Goal: Task Accomplishment & Management: Complete application form

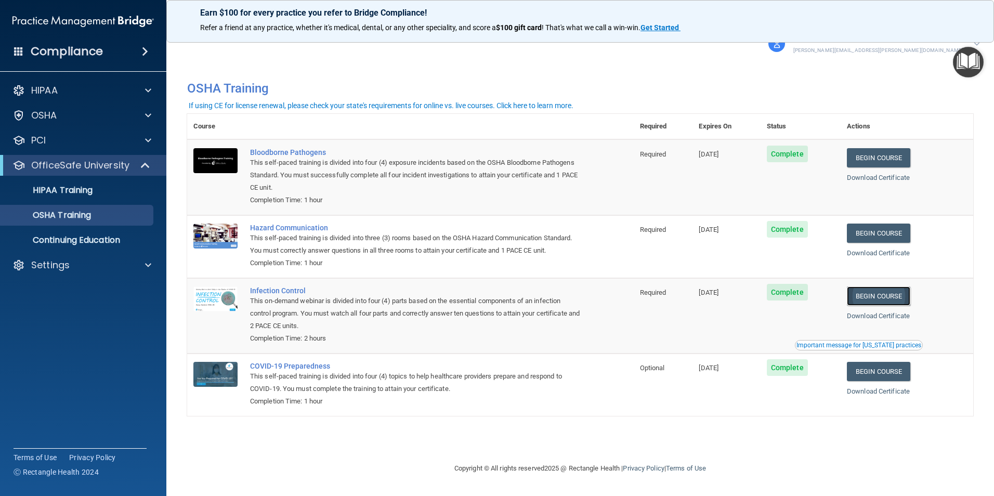
click at [886, 301] on link "Begin Course" at bounding box center [878, 295] width 63 height 19
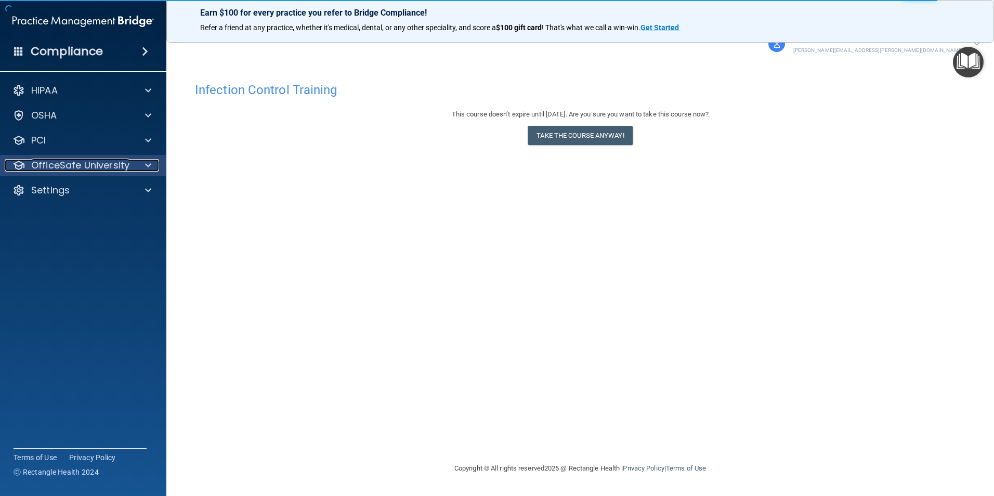
click at [52, 164] on p "OfficeSafe University" at bounding box center [80, 165] width 98 height 12
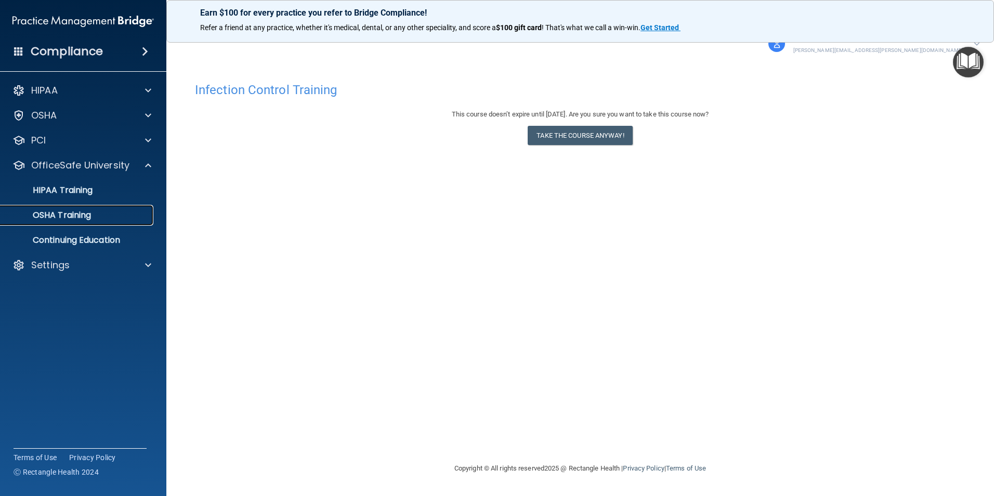
click at [75, 213] on p "OSHA Training" at bounding box center [49, 215] width 84 height 10
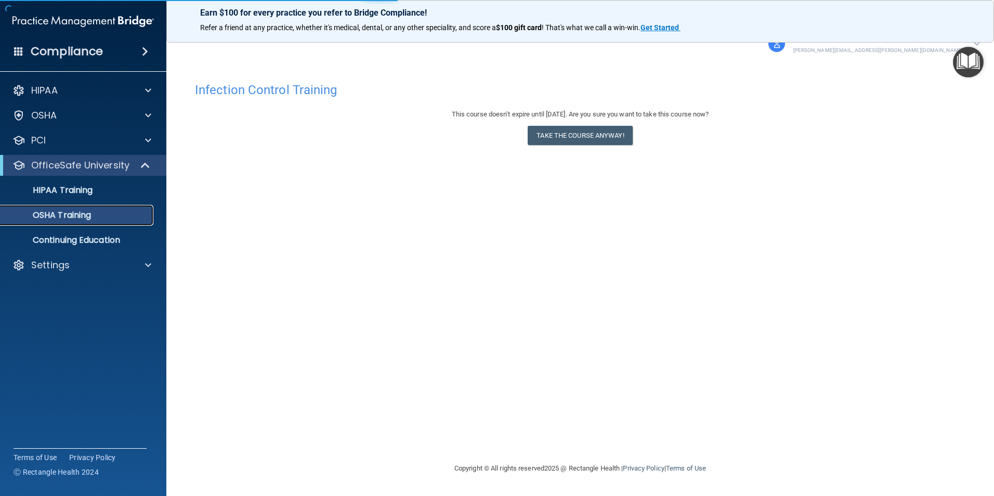
click at [75, 213] on p "OSHA Training" at bounding box center [49, 215] width 84 height 10
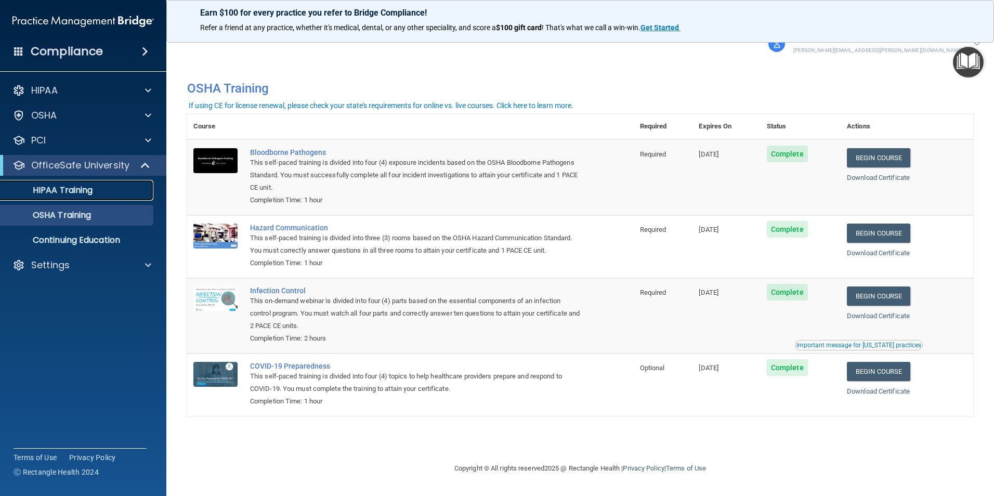
click at [82, 186] on p "HIPAA Training" at bounding box center [50, 190] width 86 height 10
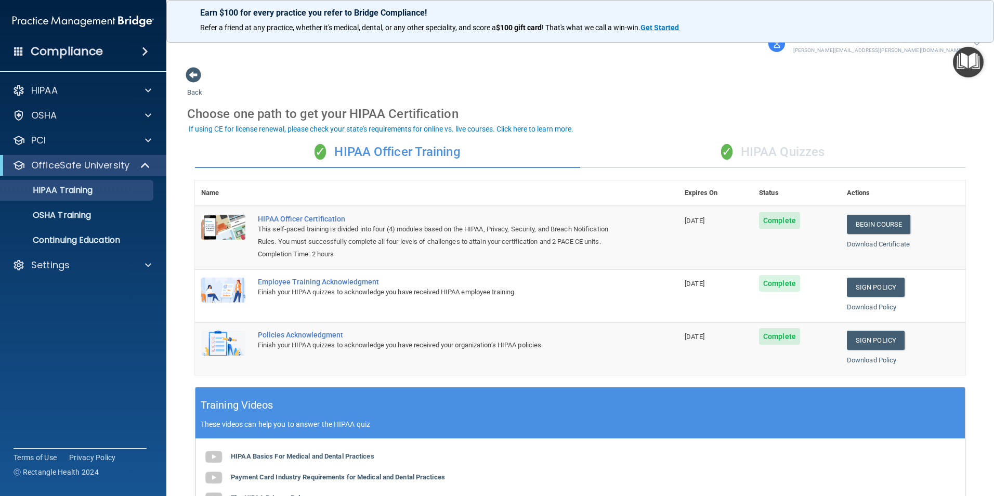
click at [758, 149] on div "✓ HIPAA Quizzes" at bounding box center [772, 152] width 385 height 31
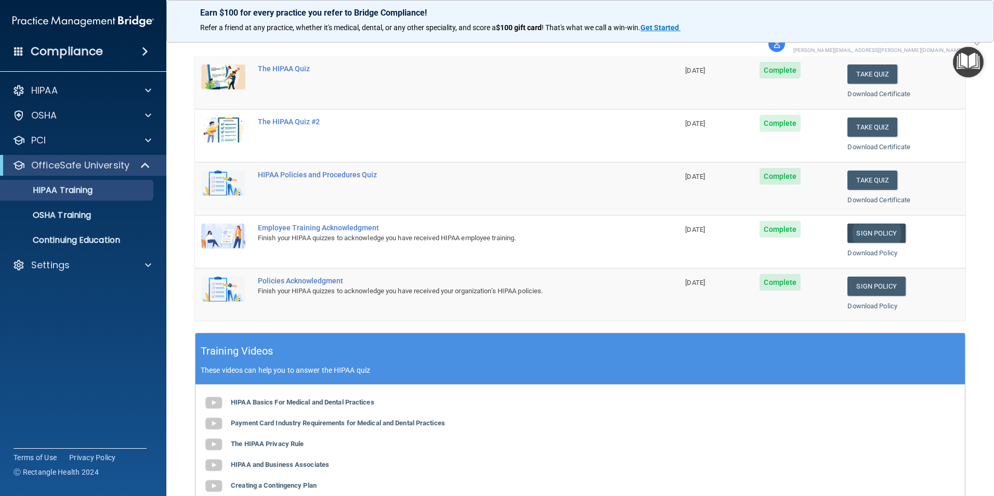
scroll to position [156, 0]
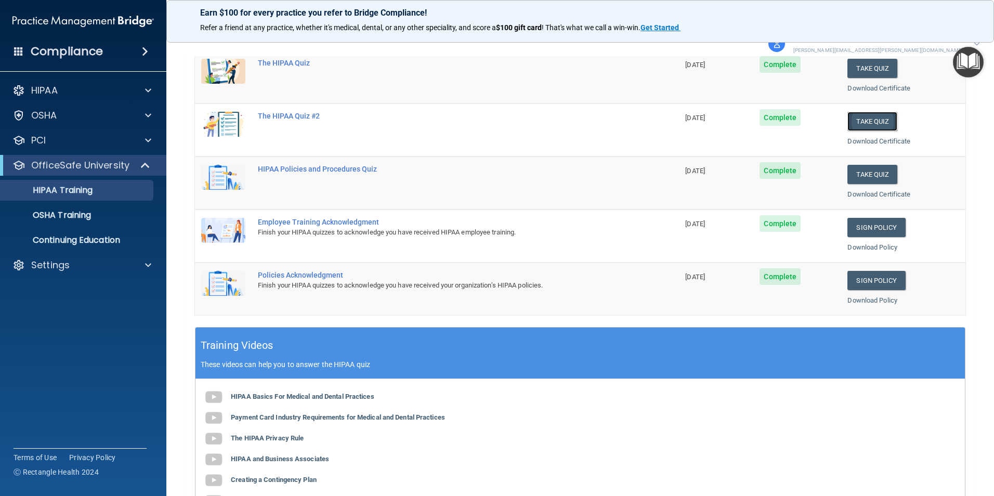
click at [865, 120] on button "Take Quiz" at bounding box center [872, 121] width 50 height 19
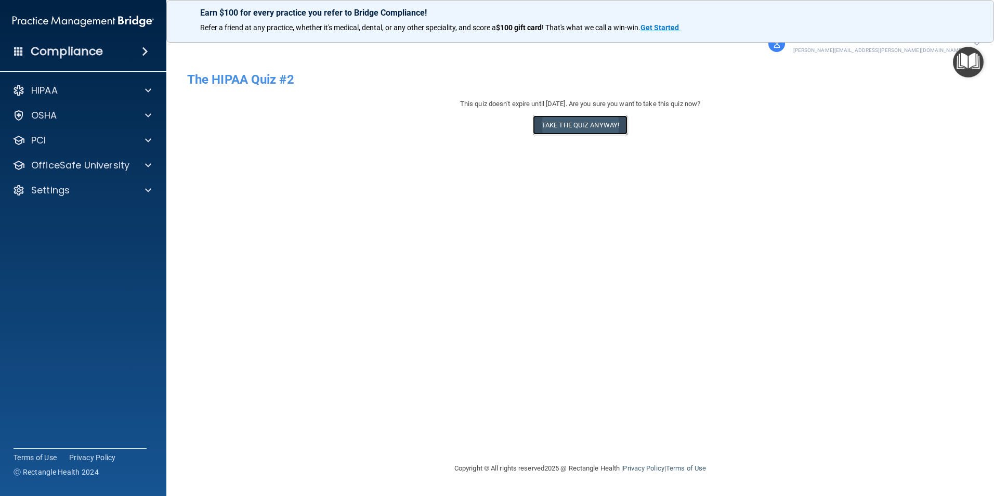
click at [561, 126] on button "Take the quiz anyway!" at bounding box center [580, 124] width 95 height 19
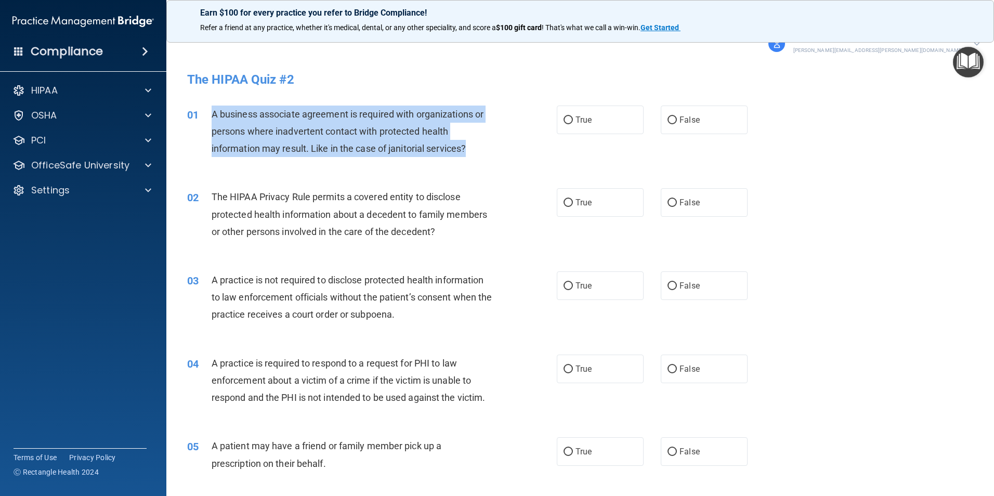
drag, startPoint x: 212, startPoint y: 112, endPoint x: 469, endPoint y: 148, distance: 260.2
click at [469, 148] on div "A business associate agreement is required with organizations or persons where …" at bounding box center [356, 132] width 289 height 52
copy span "A business associate agreement is required with organizations or persons where …"
click at [567, 120] on input "True" at bounding box center [567, 120] width 9 height 8
radio input "true"
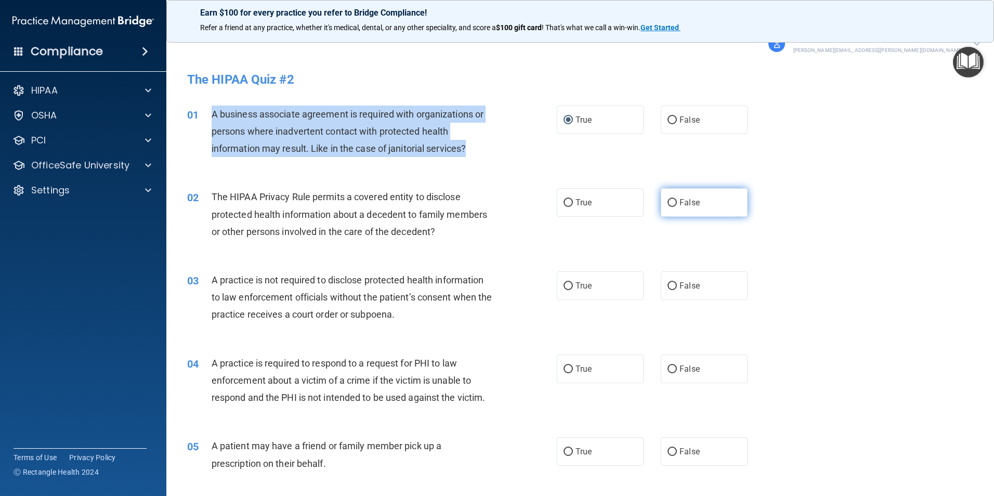
click at [668, 200] on input "False" at bounding box center [671, 203] width 9 height 8
radio input "true"
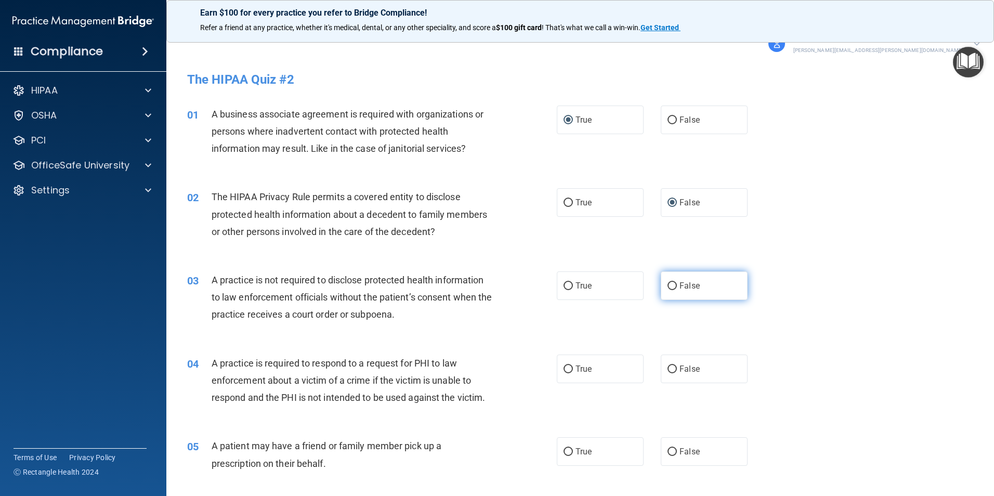
click at [681, 286] on span "False" at bounding box center [689, 286] width 20 height 10
click at [677, 286] on input "False" at bounding box center [671, 286] width 9 height 8
radio input "true"
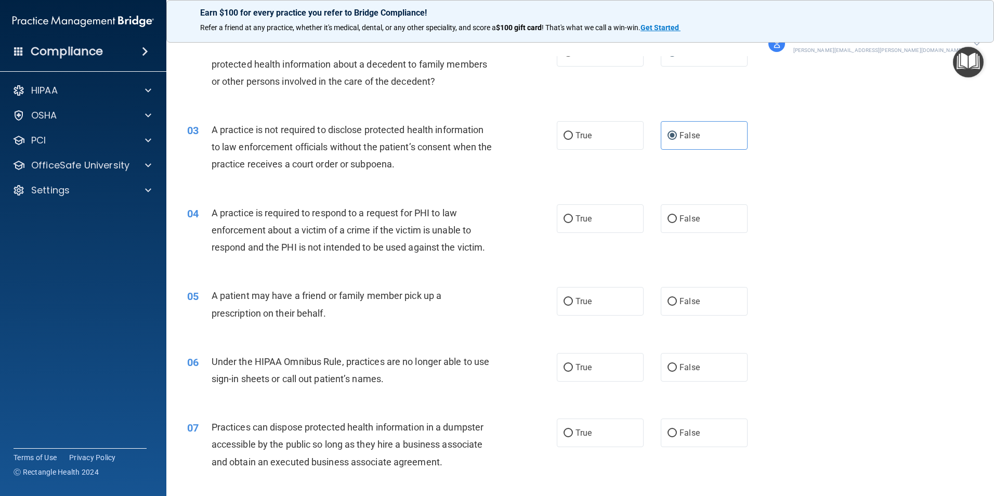
scroll to position [156, 0]
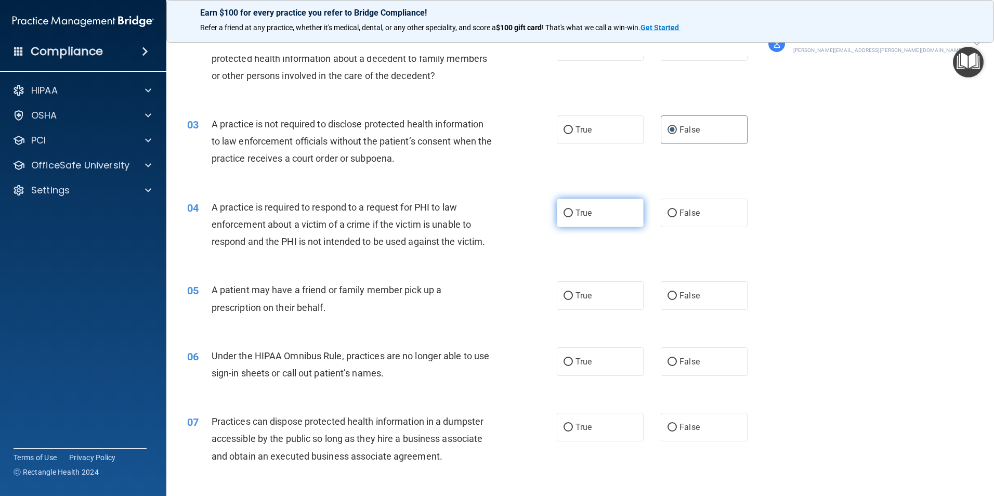
click at [569, 214] on label "True" at bounding box center [600, 213] width 87 height 29
click at [569, 214] on input "True" at bounding box center [567, 213] width 9 height 8
radio input "true"
click at [593, 299] on label "True" at bounding box center [600, 295] width 87 height 29
click at [573, 299] on input "True" at bounding box center [567, 296] width 9 height 8
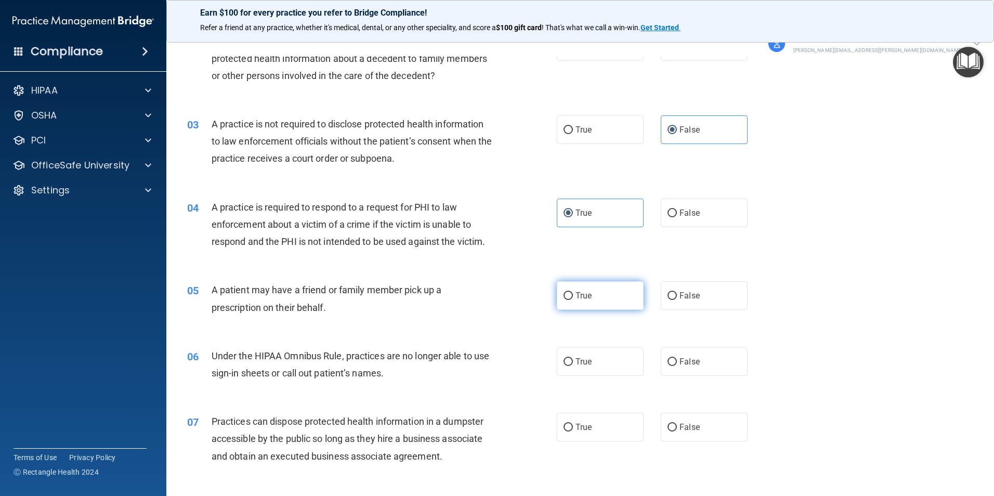
radio input "true"
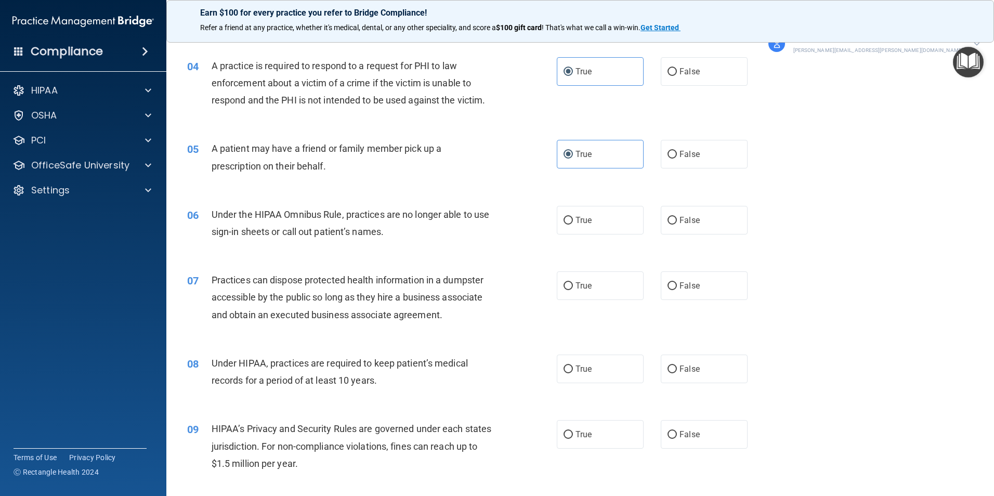
scroll to position [312, 0]
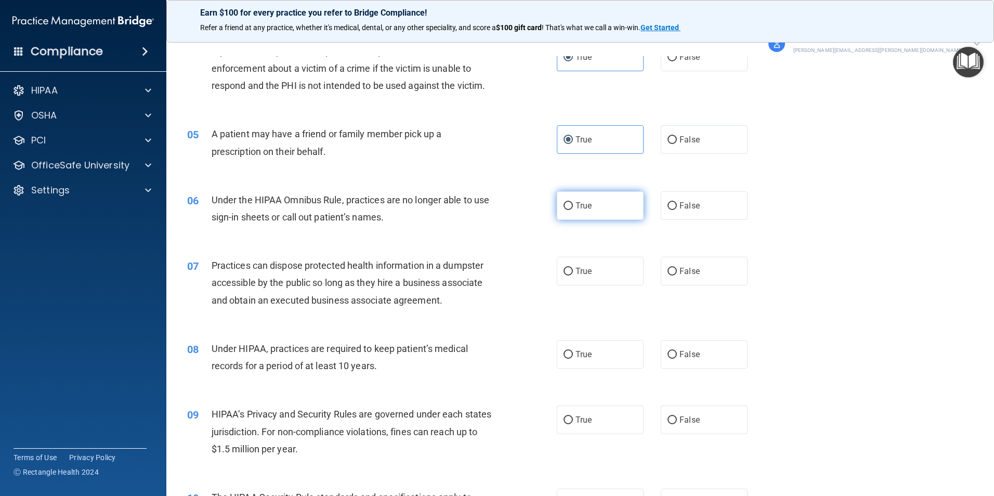
click at [583, 209] on span "True" at bounding box center [583, 206] width 16 height 10
click at [573, 209] on input "True" at bounding box center [567, 206] width 9 height 8
radio input "true"
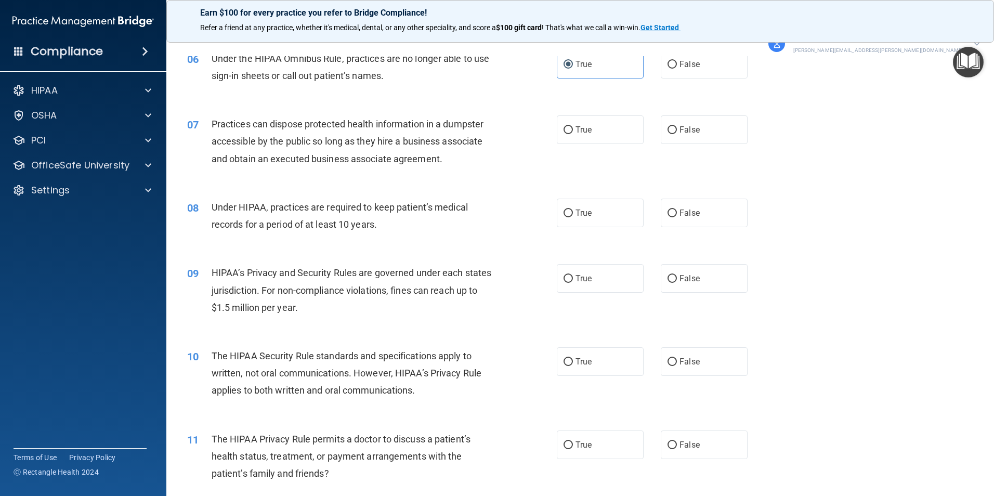
scroll to position [468, 0]
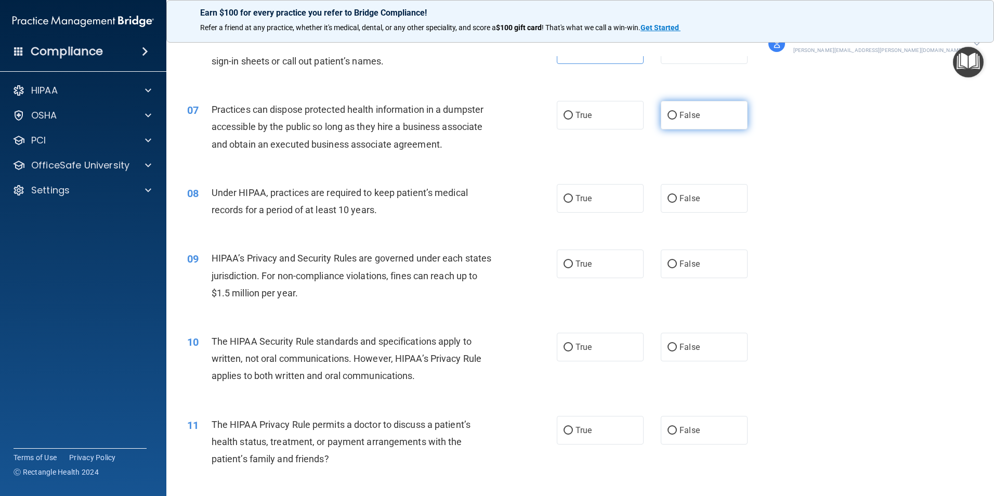
click at [672, 110] on label "False" at bounding box center [704, 115] width 87 height 29
click at [672, 112] on input "False" at bounding box center [671, 116] width 9 height 8
radio input "true"
click at [681, 194] on span "False" at bounding box center [689, 198] width 20 height 10
click at [677, 195] on input "False" at bounding box center [671, 199] width 9 height 8
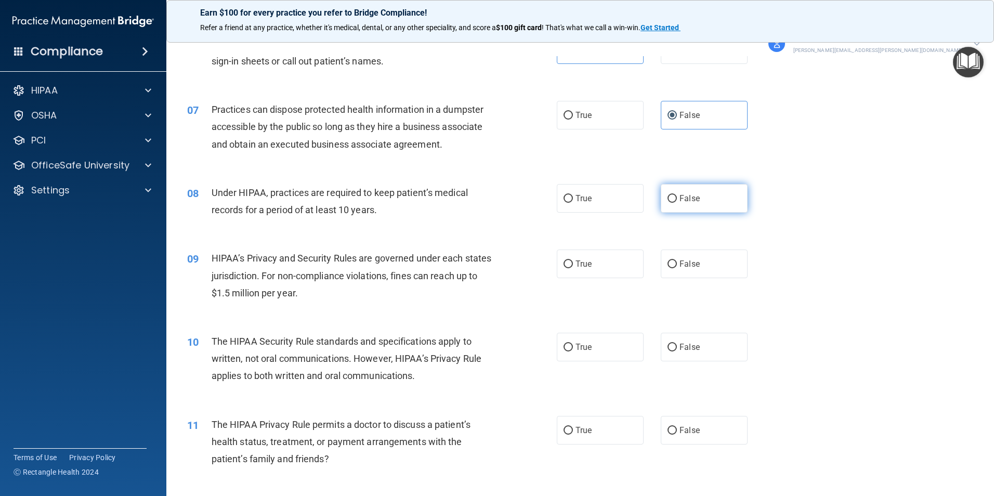
radio input "true"
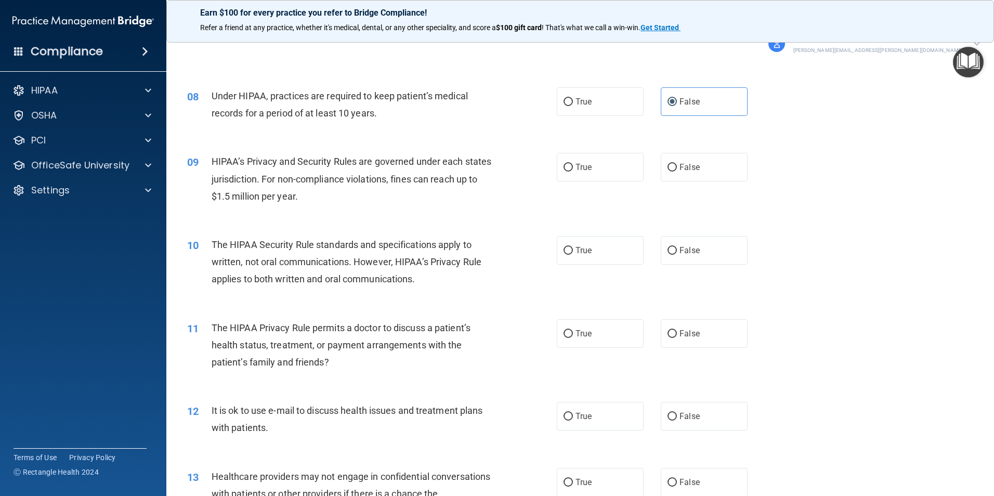
scroll to position [572, 0]
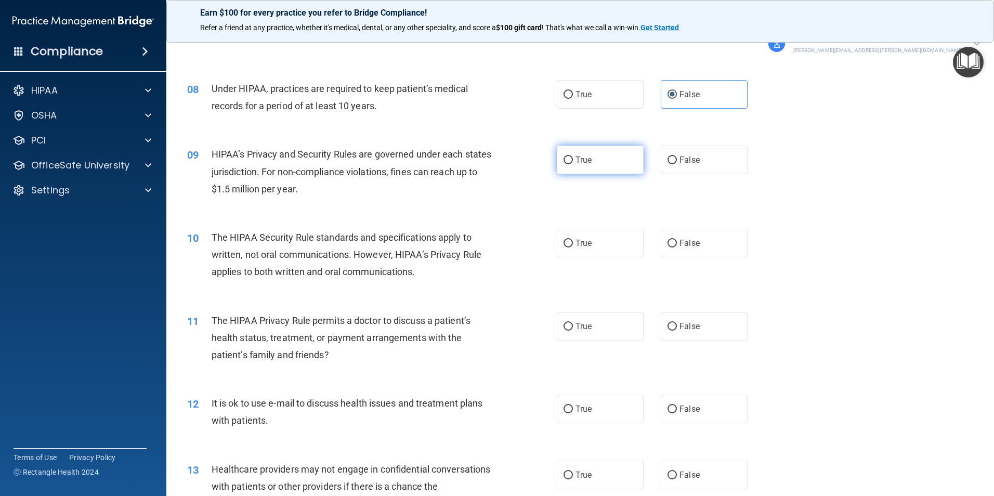
click at [565, 161] on input "True" at bounding box center [567, 160] width 9 height 8
radio input "true"
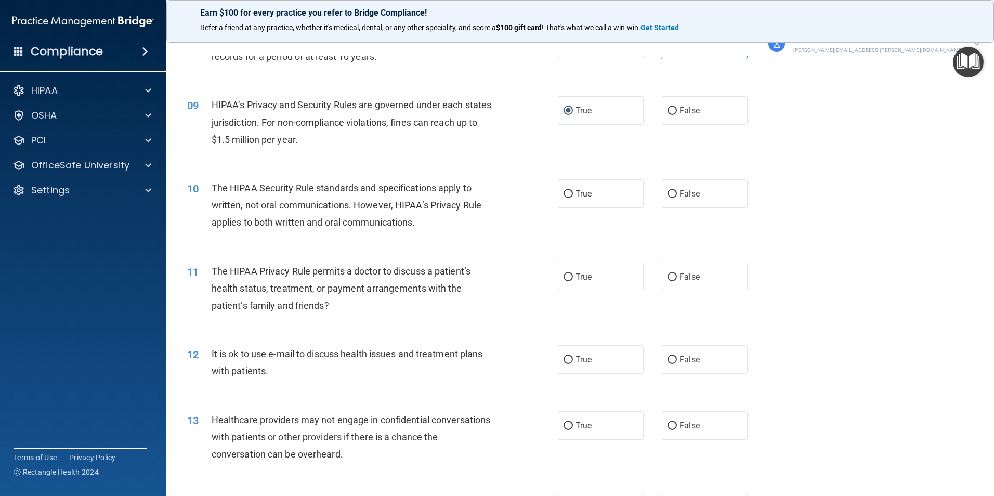
scroll to position [676, 0]
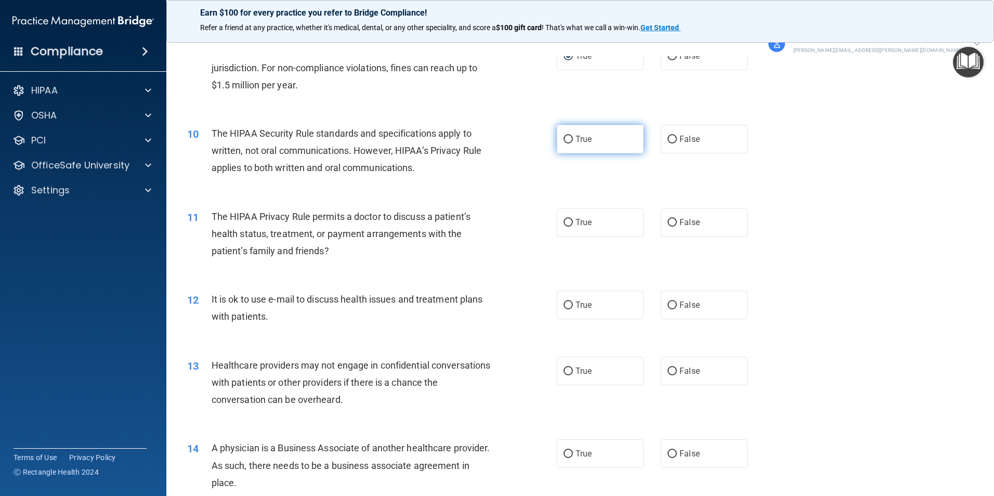
click at [575, 144] on label "True" at bounding box center [600, 139] width 87 height 29
click at [573, 143] on input "True" at bounding box center [567, 140] width 9 height 8
radio input "true"
click at [680, 220] on span "False" at bounding box center [689, 222] width 20 height 10
click at [677, 220] on input "False" at bounding box center [671, 223] width 9 height 8
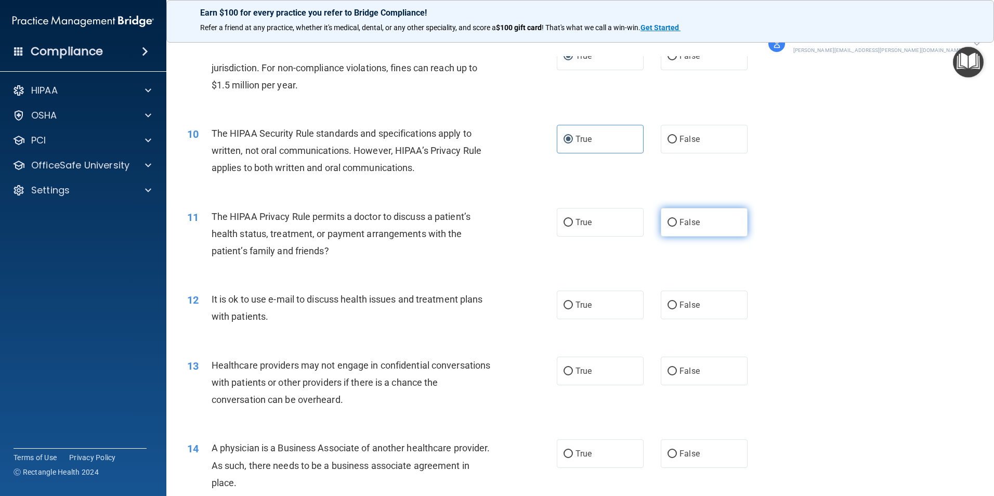
radio input "true"
click at [577, 307] on span "True" at bounding box center [583, 305] width 16 height 10
click at [573, 307] on input "True" at bounding box center [567, 305] width 9 height 8
radio input "true"
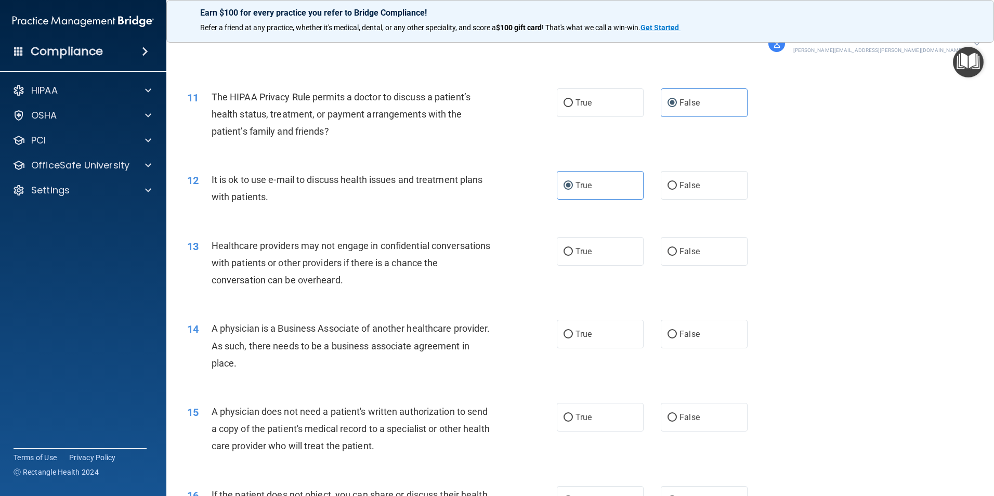
scroll to position [832, 0]
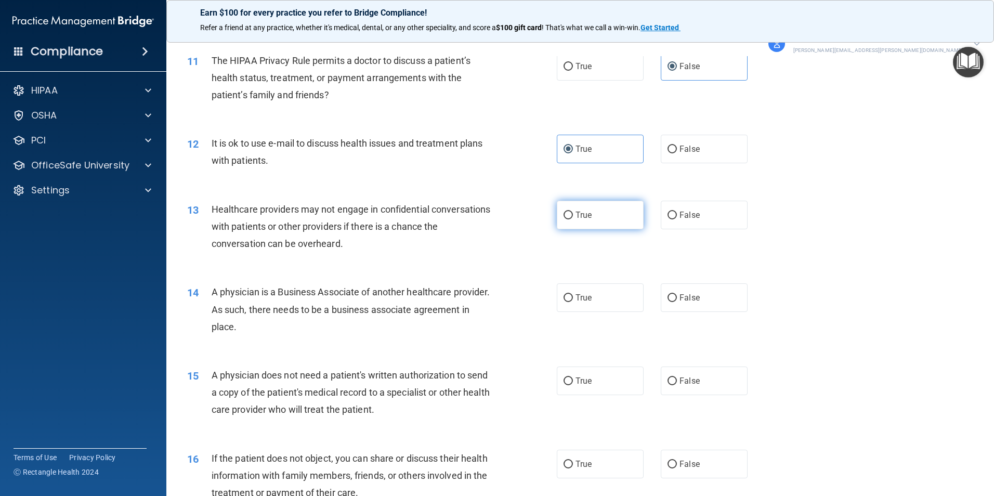
click at [603, 210] on label "True" at bounding box center [600, 215] width 87 height 29
click at [573, 212] on input "True" at bounding box center [567, 216] width 9 height 8
radio input "true"
click at [695, 294] on label "False" at bounding box center [704, 297] width 87 height 29
click at [677, 294] on input "False" at bounding box center [671, 298] width 9 height 8
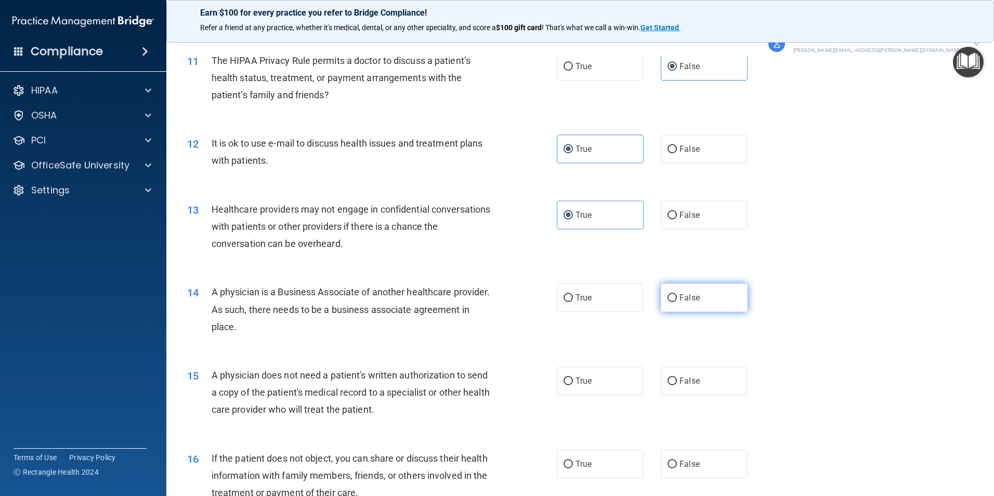
radio input "true"
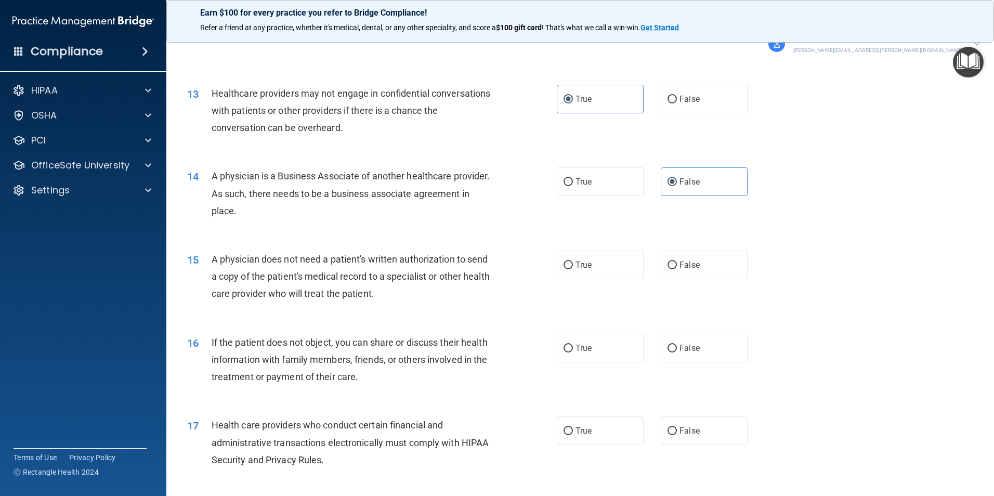
scroll to position [988, 0]
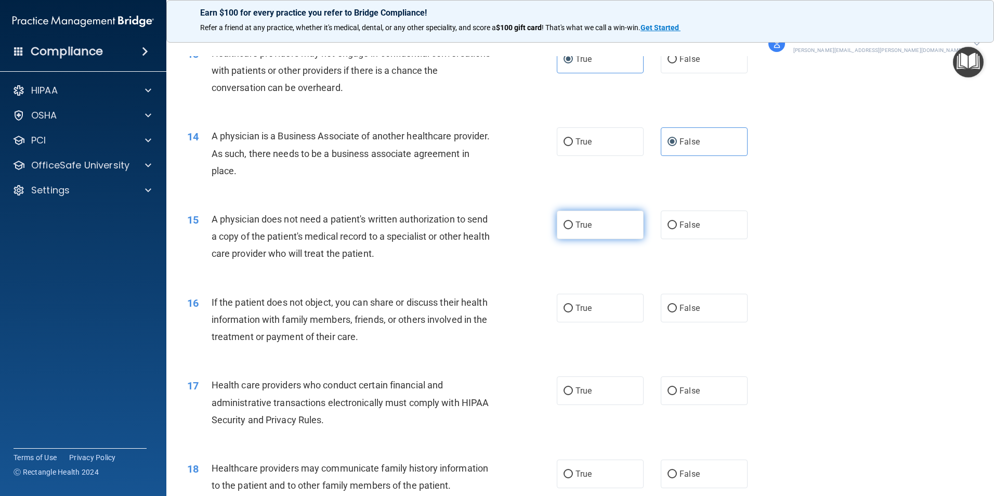
click at [591, 229] on label "True" at bounding box center [600, 224] width 87 height 29
click at [573, 229] on input "True" at bounding box center [567, 225] width 9 height 8
radio input "true"
click at [586, 309] on span "True" at bounding box center [583, 308] width 16 height 10
click at [573, 309] on input "True" at bounding box center [567, 309] width 9 height 8
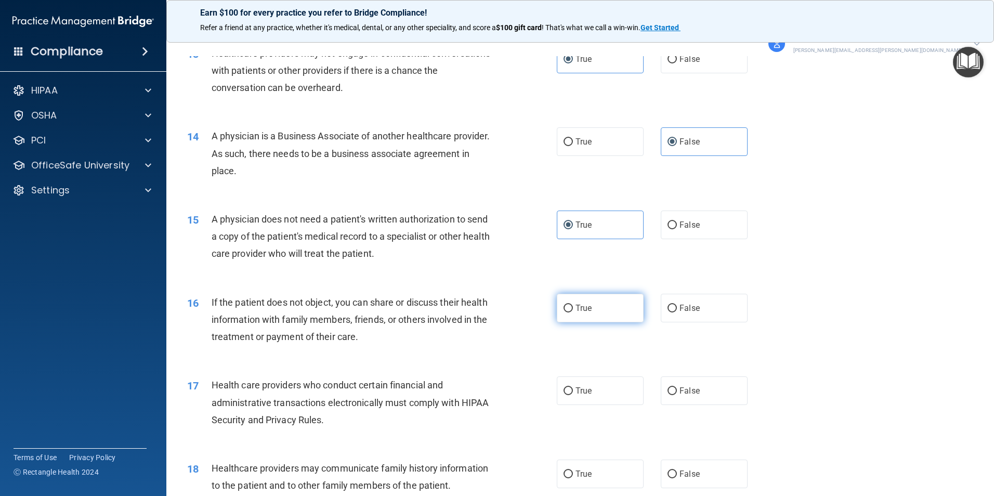
radio input "true"
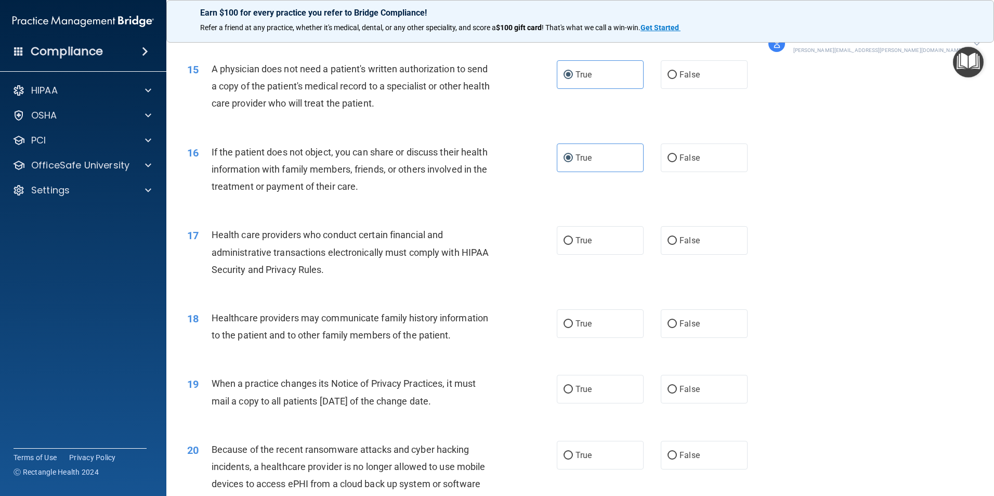
scroll to position [1143, 0]
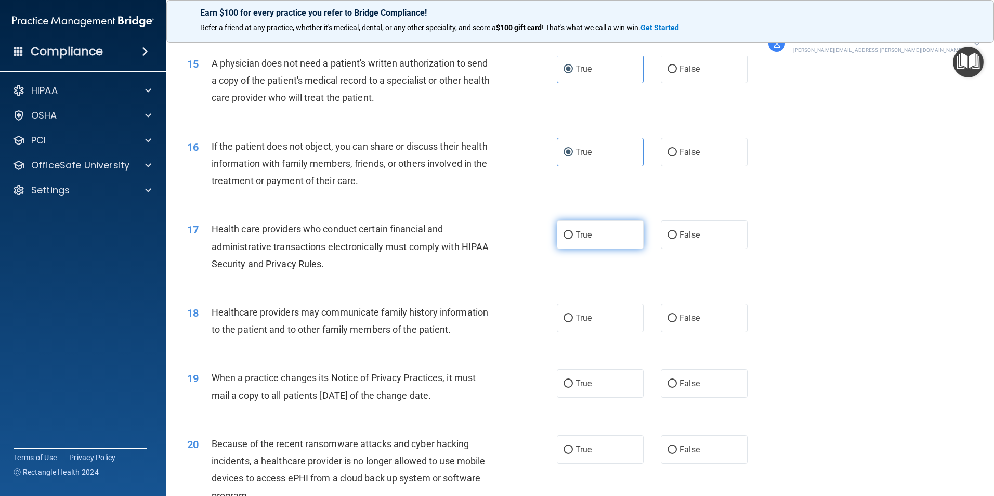
click at [595, 239] on label "True" at bounding box center [600, 234] width 87 height 29
click at [573, 239] on input "True" at bounding box center [567, 235] width 9 height 8
radio input "true"
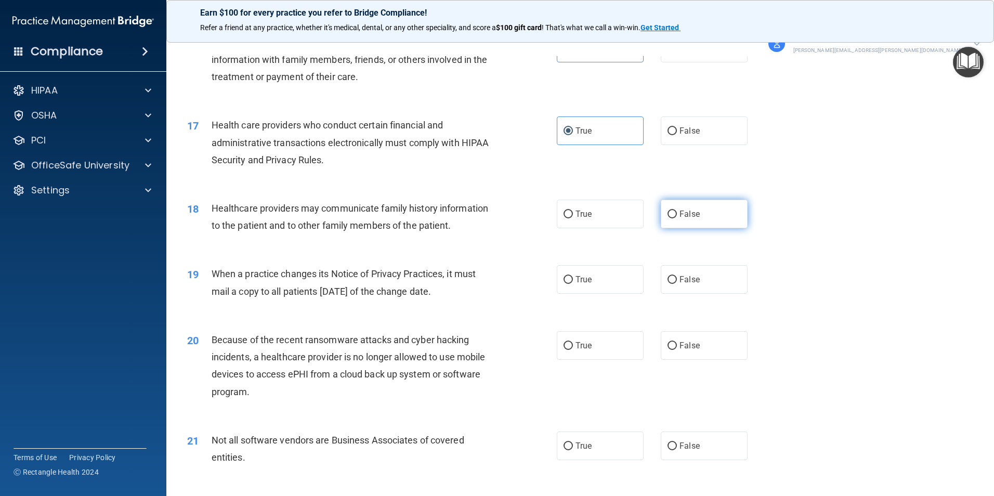
click at [672, 218] on label "False" at bounding box center [704, 214] width 87 height 29
click at [672, 218] on input "False" at bounding box center [671, 214] width 9 height 8
radio input "true"
click at [585, 278] on span "True" at bounding box center [583, 279] width 16 height 10
click at [573, 278] on input "True" at bounding box center [567, 280] width 9 height 8
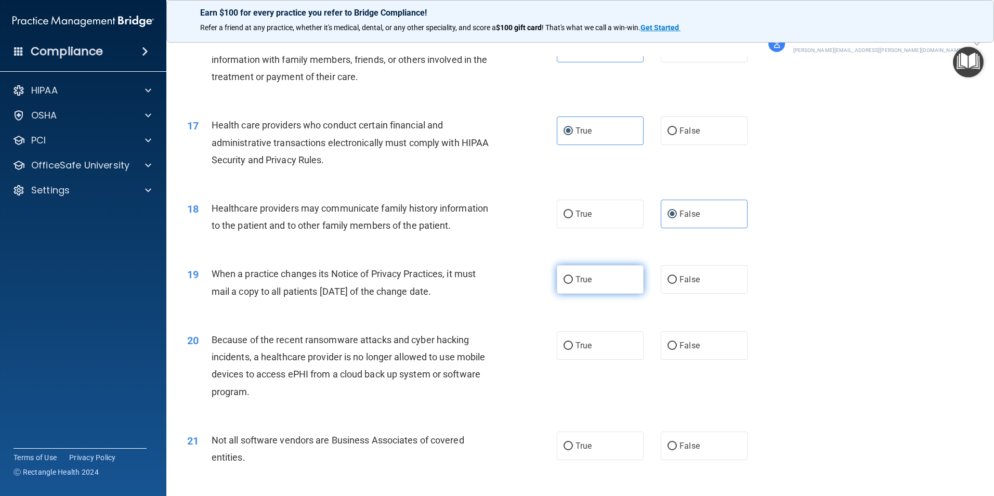
radio input "true"
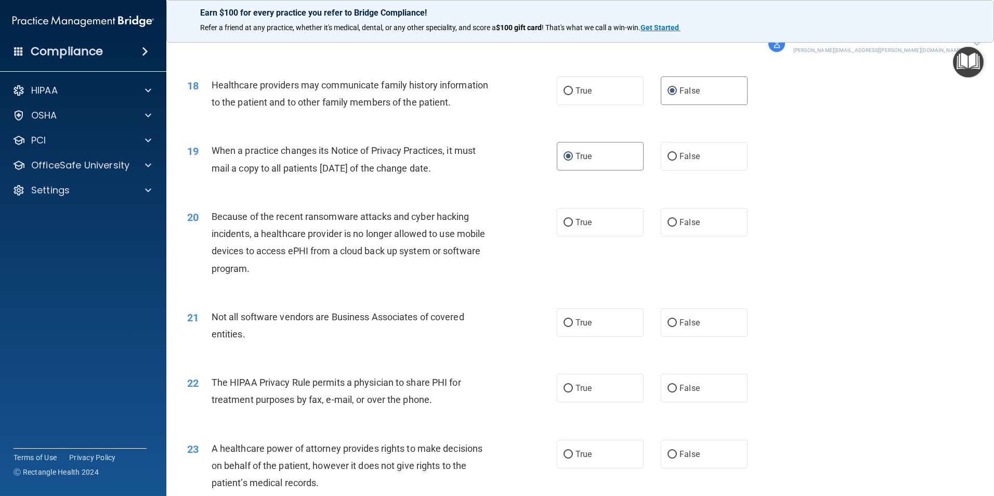
scroll to position [1403, 0]
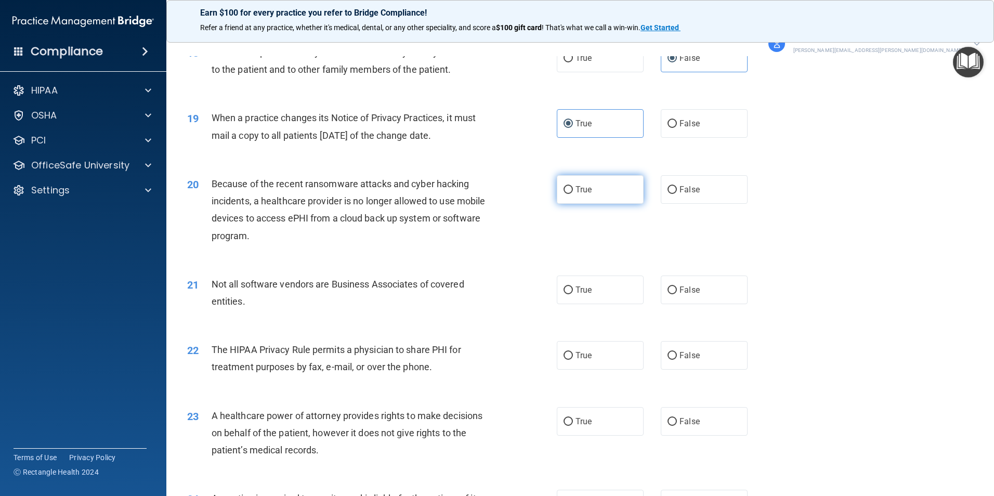
click at [599, 199] on label "True" at bounding box center [600, 189] width 87 height 29
click at [573, 194] on input "True" at bounding box center [567, 190] width 9 height 8
radio input "true"
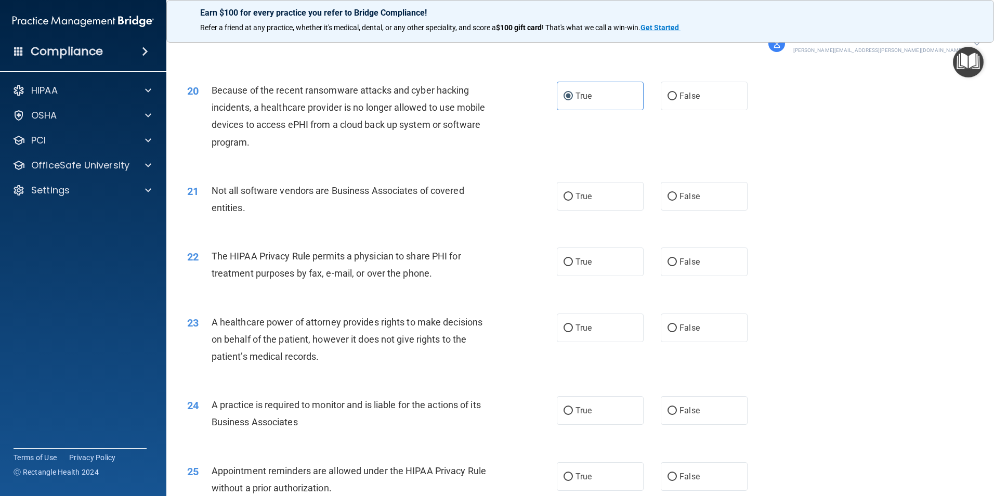
scroll to position [1507, 0]
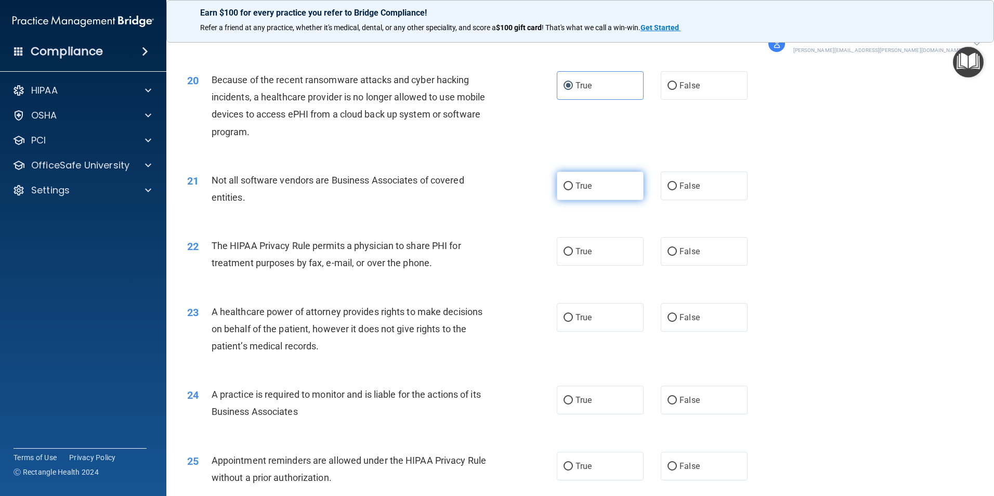
click at [576, 183] on span "True" at bounding box center [583, 186] width 16 height 10
click at [573, 183] on input "True" at bounding box center [567, 186] width 9 height 8
radio input "true"
click at [559, 246] on label "True" at bounding box center [600, 251] width 87 height 29
click at [563, 248] on input "True" at bounding box center [567, 252] width 9 height 8
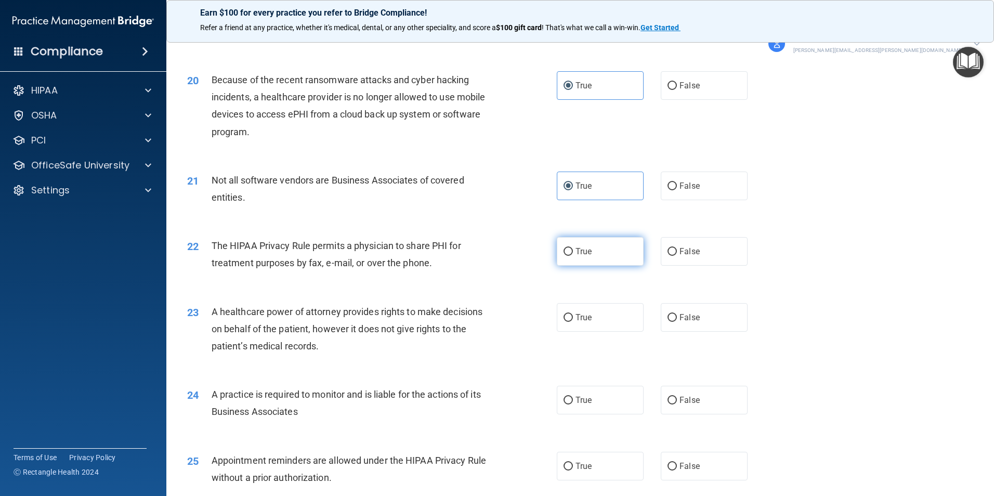
radio input "true"
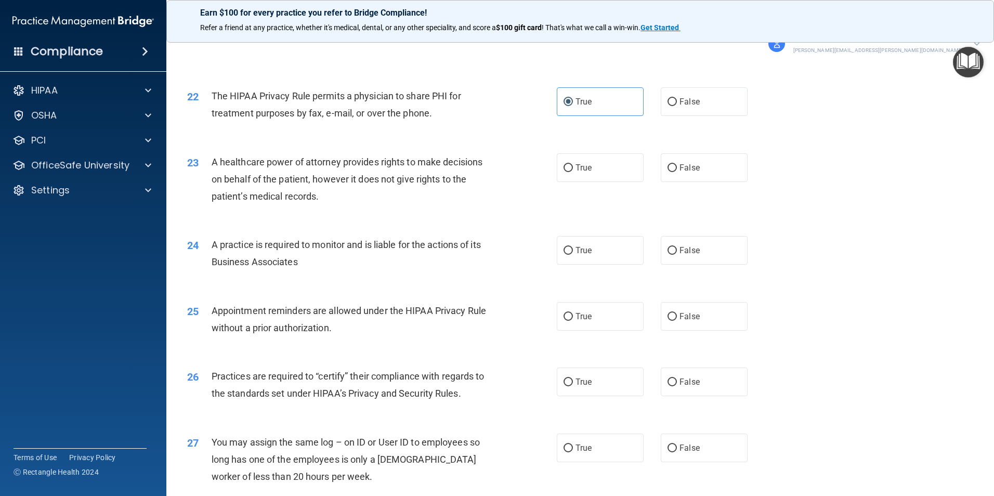
scroll to position [1663, 0]
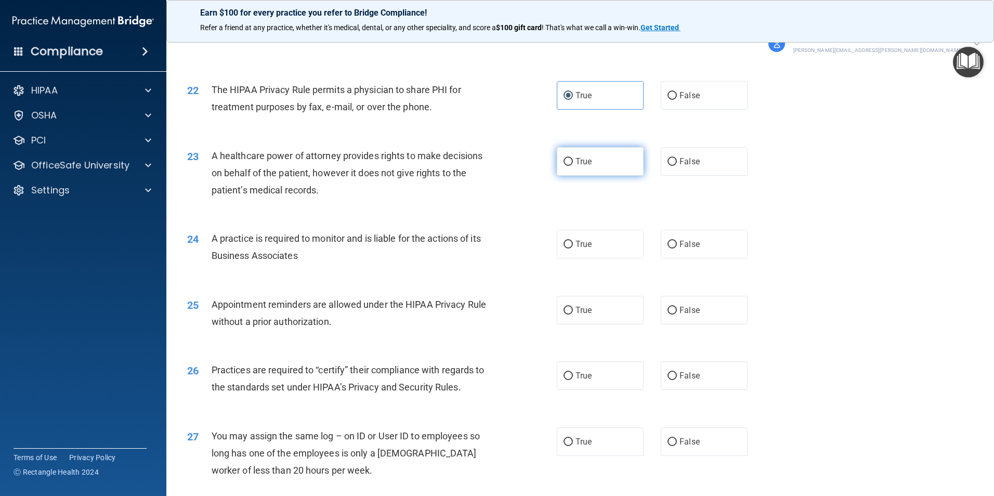
click at [582, 160] on span "True" at bounding box center [583, 161] width 16 height 10
click at [573, 160] on input "True" at bounding box center [567, 162] width 9 height 8
radio input "true"
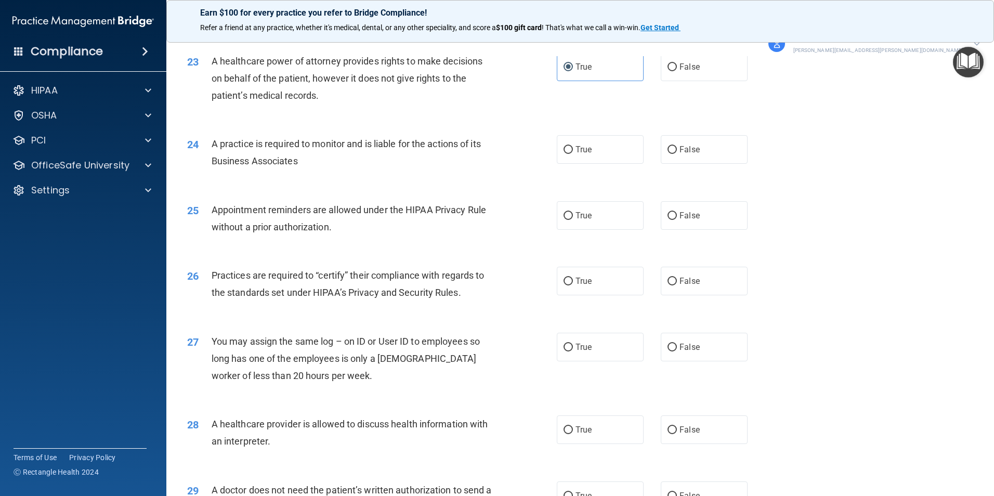
scroll to position [1767, 0]
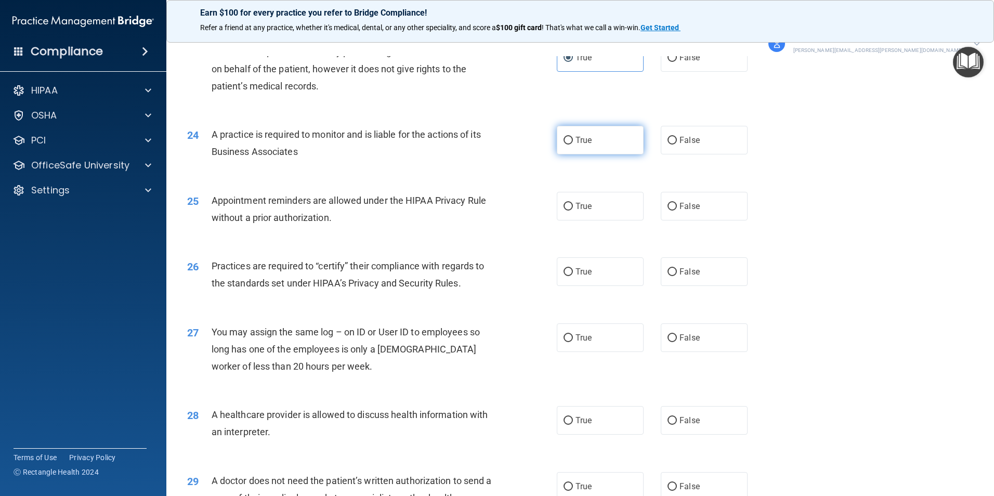
click at [568, 140] on input "True" at bounding box center [567, 141] width 9 height 8
radio input "true"
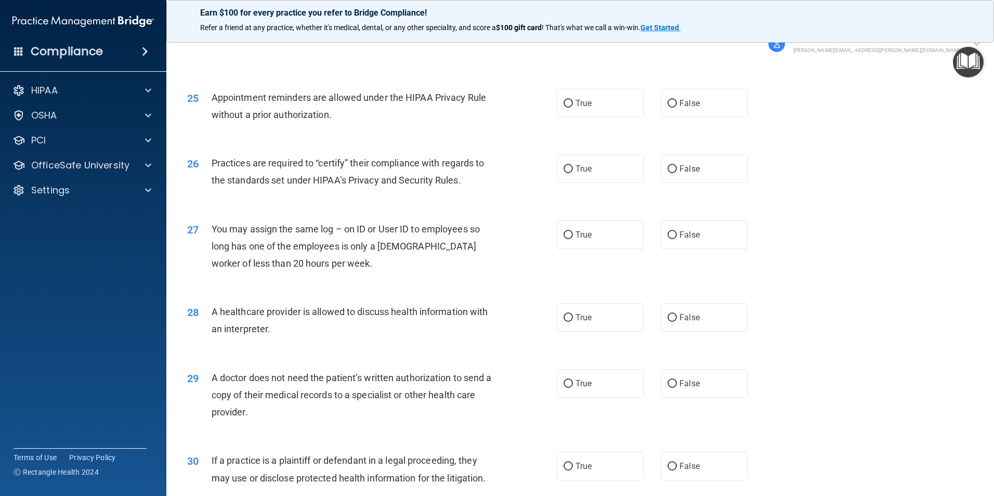
scroll to position [1871, 0]
click at [609, 104] on label "True" at bounding box center [600, 102] width 87 height 29
click at [573, 104] on input "True" at bounding box center [567, 103] width 9 height 8
radio input "true"
click at [597, 169] on label "True" at bounding box center [600, 167] width 87 height 29
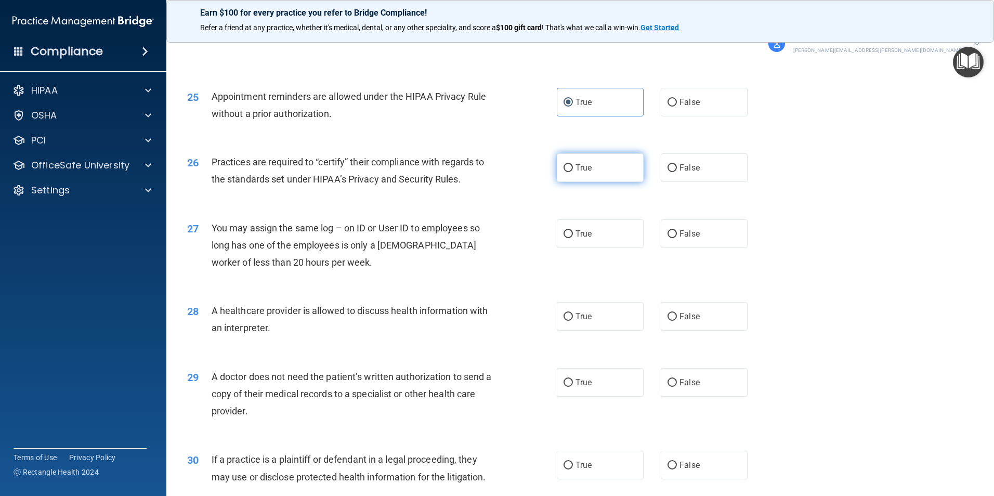
click at [573, 169] on input "True" at bounding box center [567, 168] width 9 height 8
radio input "true"
click at [661, 235] on label "False" at bounding box center [704, 233] width 87 height 29
click at [667, 235] on input "False" at bounding box center [671, 234] width 9 height 8
radio input "true"
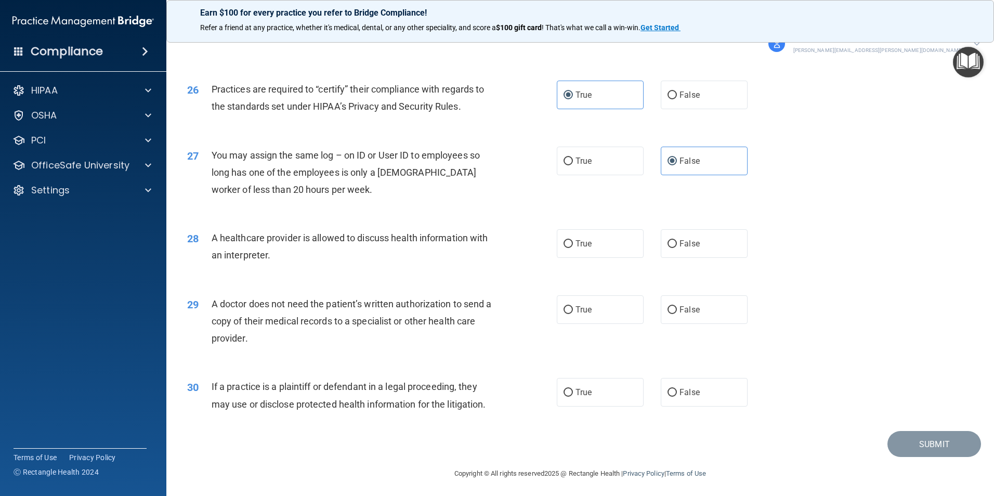
scroll to position [1946, 0]
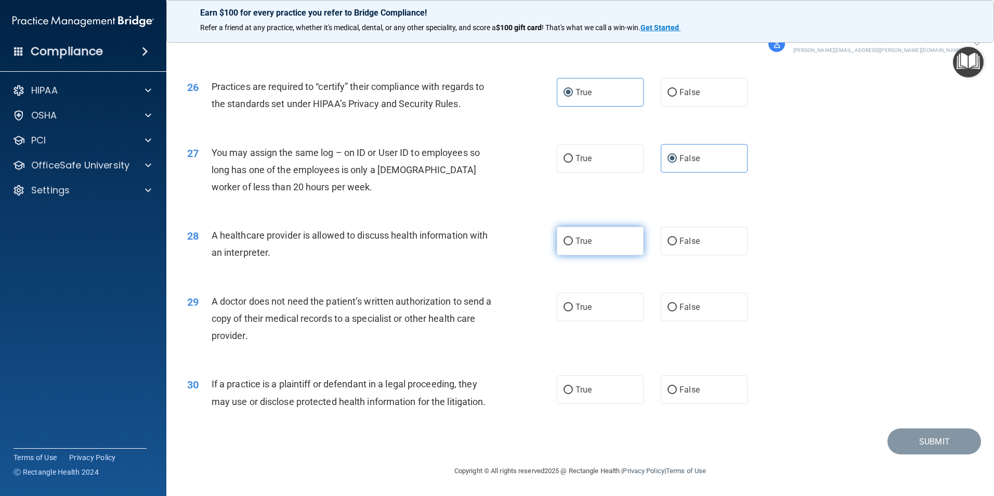
click at [585, 240] on span "True" at bounding box center [583, 241] width 16 height 10
click at [573, 240] on input "True" at bounding box center [567, 242] width 9 height 8
radio input "true"
click at [581, 307] on span "True" at bounding box center [583, 307] width 16 height 10
click at [573, 307] on input "True" at bounding box center [567, 308] width 9 height 8
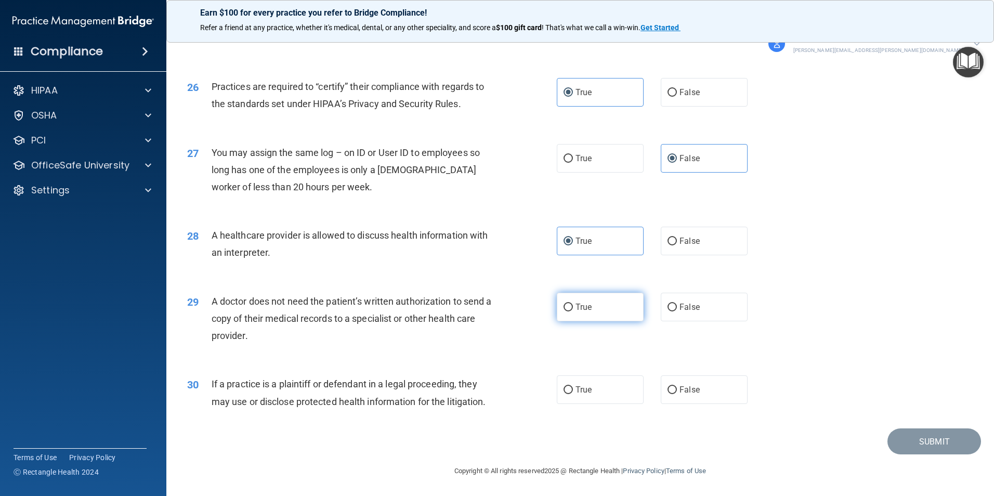
radio input "true"
click at [672, 391] on label "False" at bounding box center [704, 389] width 87 height 29
click at [672, 391] on input "False" at bounding box center [671, 390] width 9 height 8
radio input "true"
click at [931, 444] on button "Submit" at bounding box center [934, 441] width 94 height 27
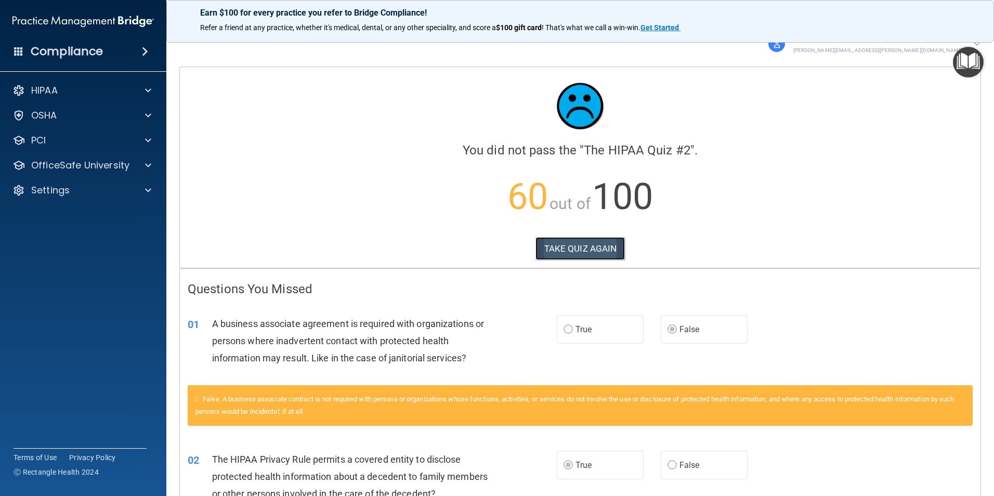
click at [569, 251] on button "TAKE QUIZ AGAIN" at bounding box center [580, 248] width 90 height 23
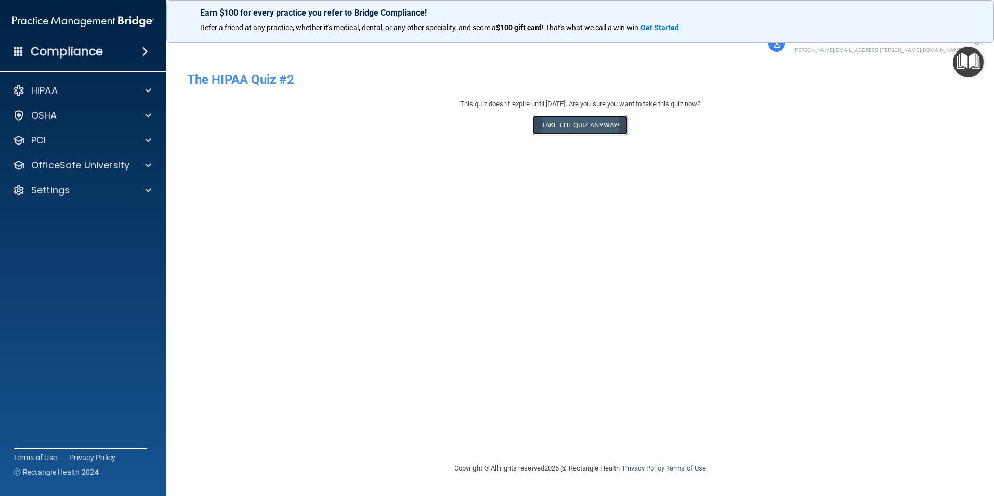
click at [570, 125] on button "Take the quiz anyway!" at bounding box center [580, 124] width 95 height 19
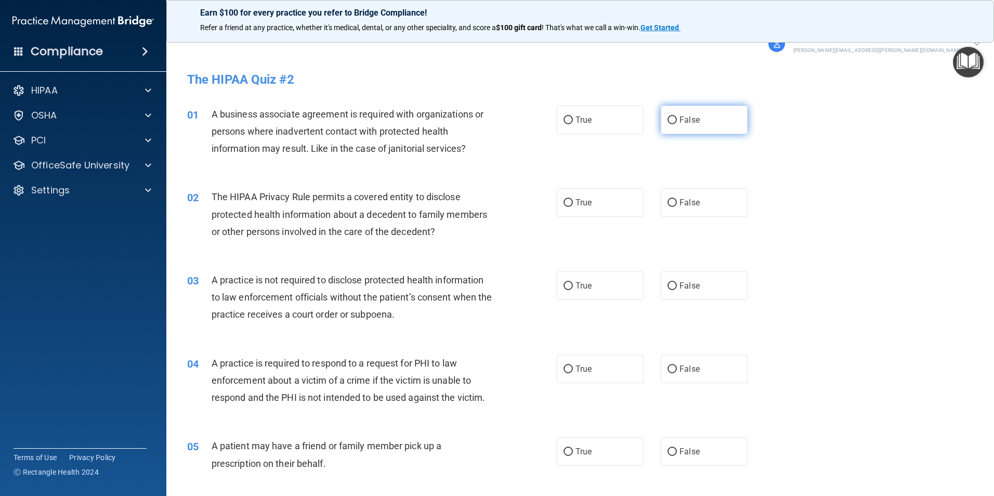
click at [667, 117] on input "False" at bounding box center [671, 120] width 9 height 8
radio input "true"
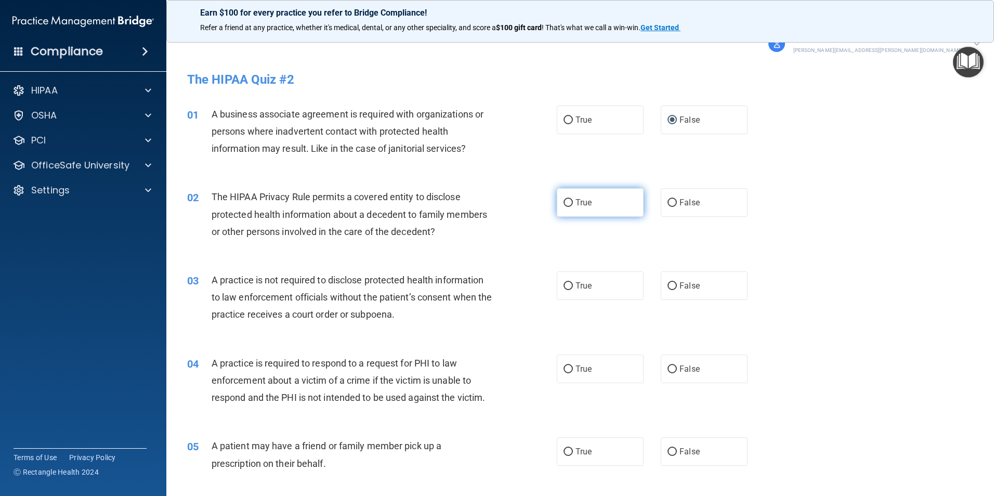
click at [566, 201] on input "True" at bounding box center [567, 203] width 9 height 8
radio input "true"
click at [667, 283] on input "False" at bounding box center [671, 286] width 9 height 8
radio input "true"
click at [567, 367] on input "True" at bounding box center [567, 369] width 9 height 8
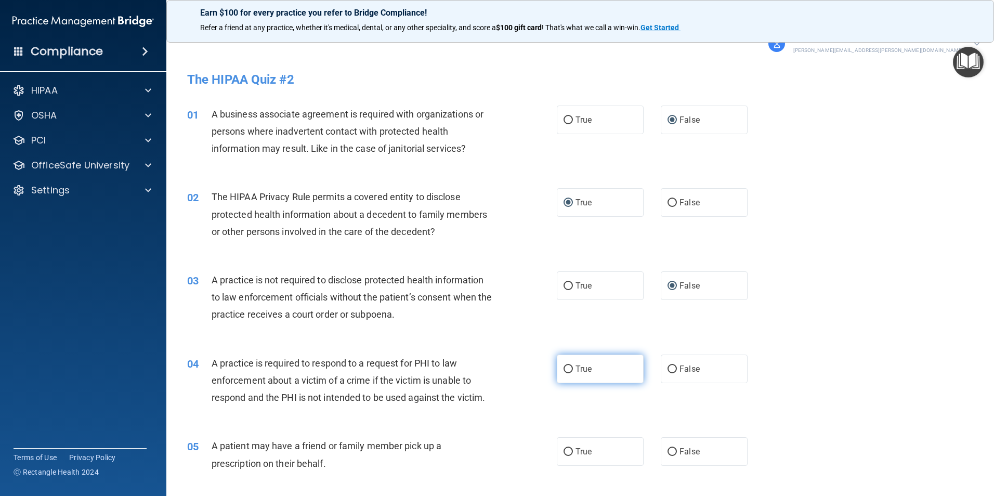
radio input "true"
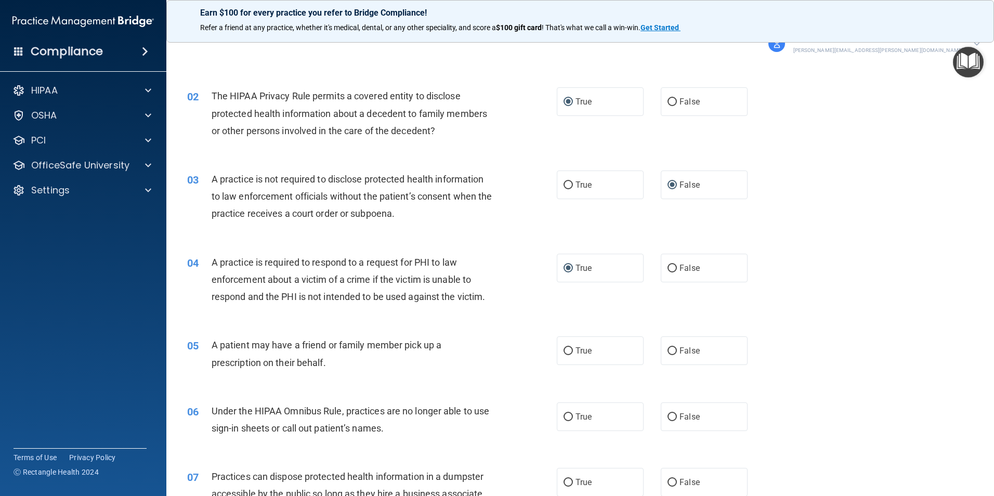
scroll to position [104, 0]
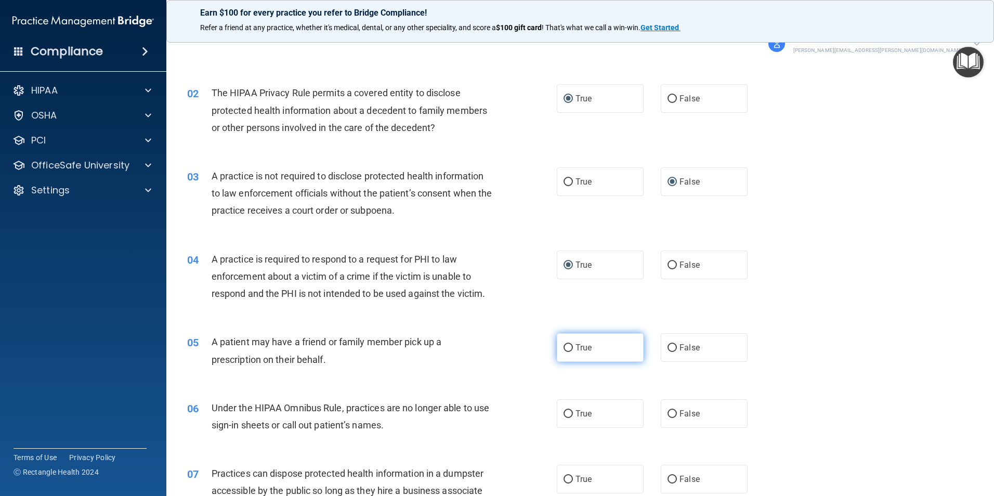
click at [563, 348] on input "True" at bounding box center [567, 348] width 9 height 8
radio input "true"
click at [668, 415] on input "False" at bounding box center [671, 414] width 9 height 8
radio input "true"
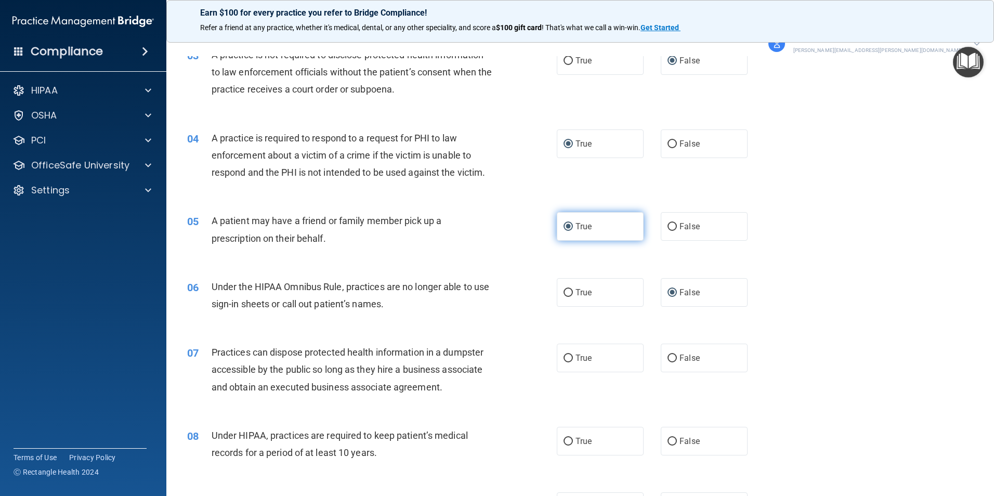
scroll to position [260, 0]
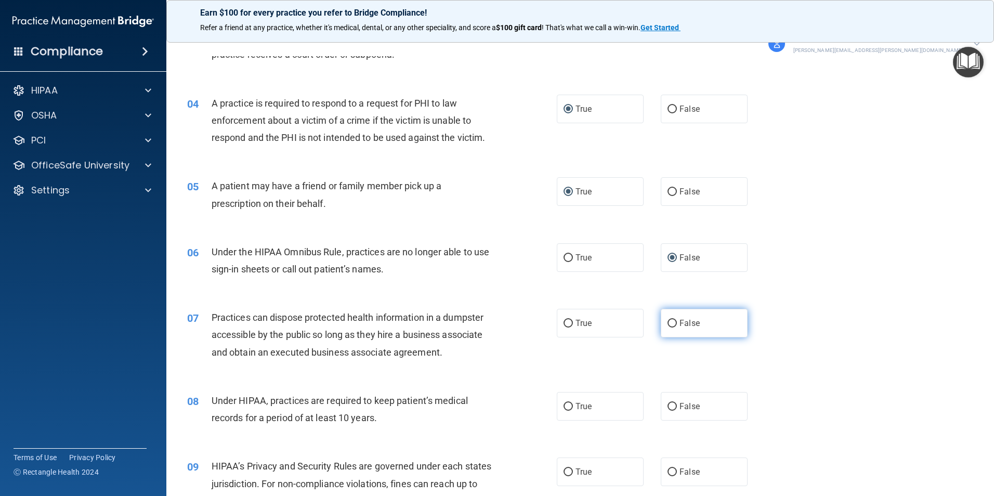
click at [667, 322] on input "False" at bounding box center [671, 324] width 9 height 8
radio input "true"
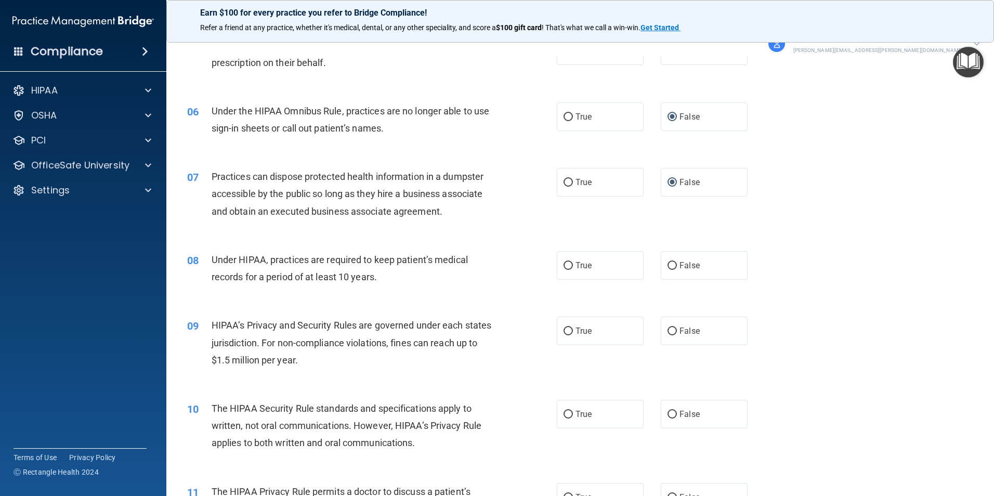
scroll to position [416, 0]
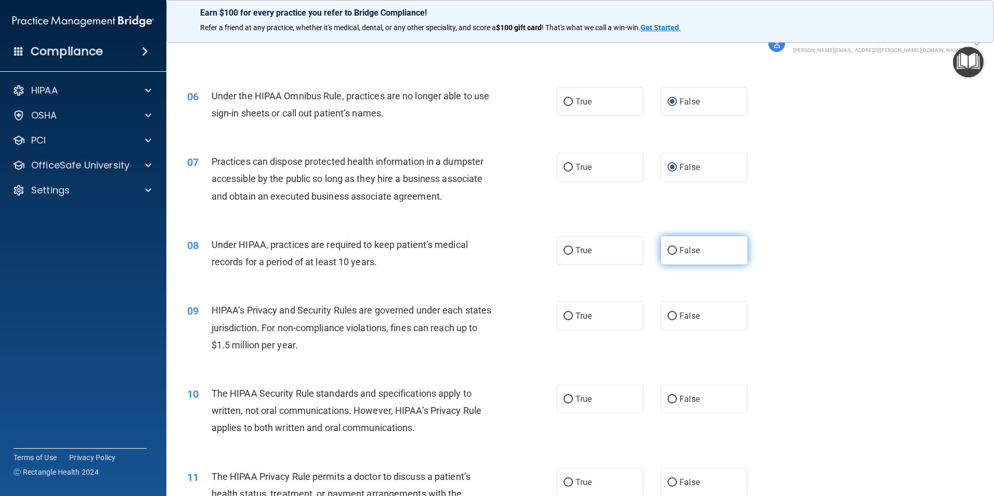
click at [667, 252] on input "False" at bounding box center [671, 251] width 9 height 8
radio input "true"
click at [667, 318] on input "False" at bounding box center [671, 316] width 9 height 8
radio input "true"
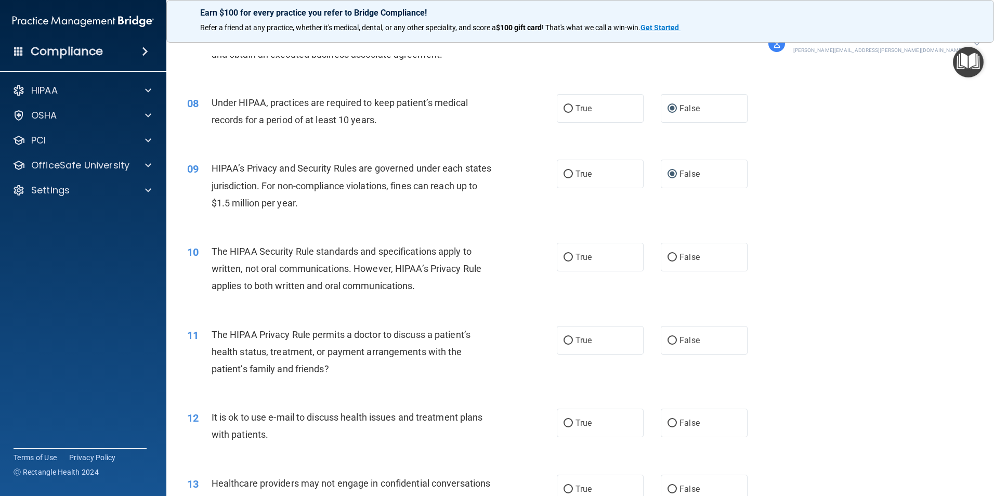
scroll to position [572, 0]
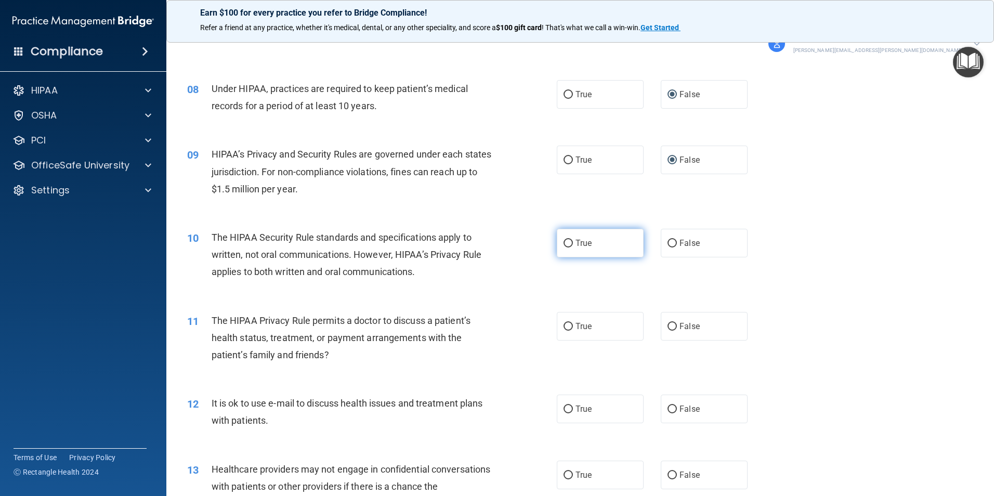
click at [565, 244] on input "True" at bounding box center [567, 244] width 9 height 8
radio input "true"
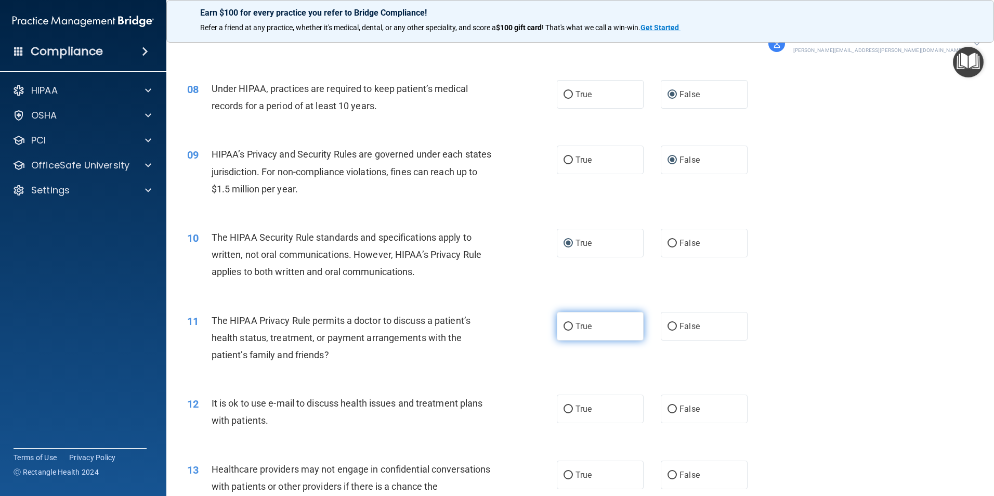
click at [563, 324] on input "True" at bounding box center [567, 327] width 9 height 8
radio input "true"
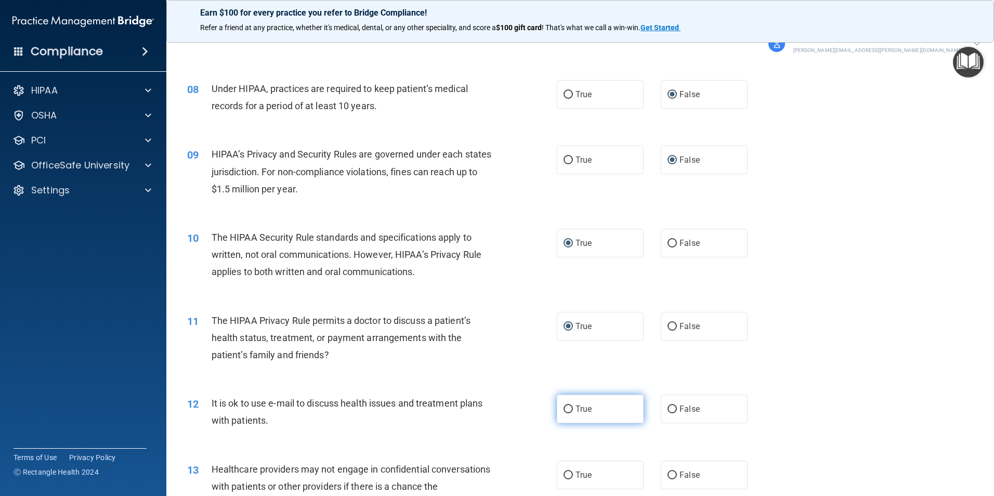
click at [563, 406] on input "True" at bounding box center [567, 409] width 9 height 8
radio input "true"
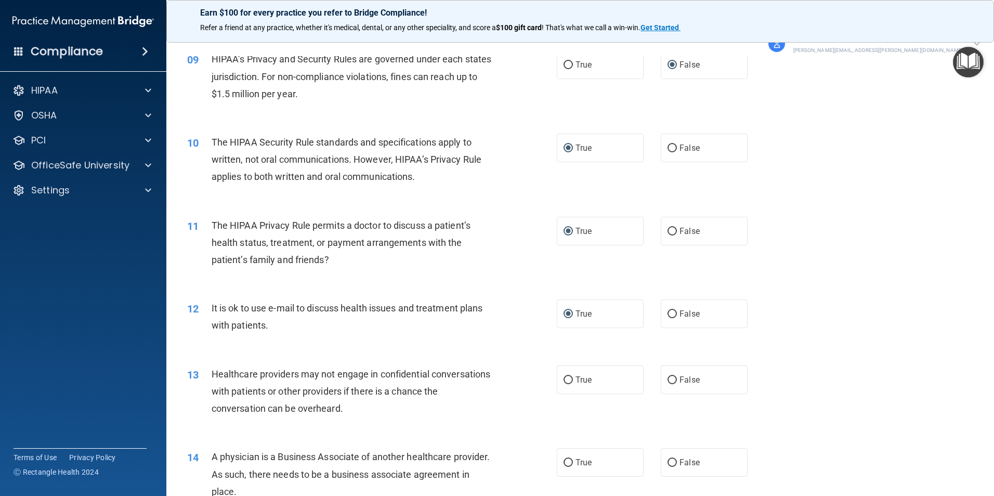
scroll to position [676, 0]
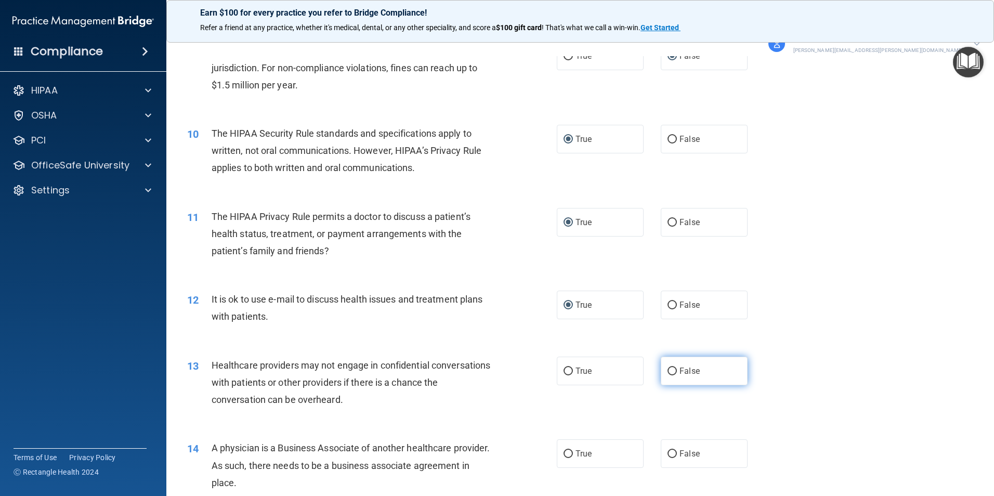
click at [669, 371] on input "False" at bounding box center [671, 371] width 9 height 8
radio input "true"
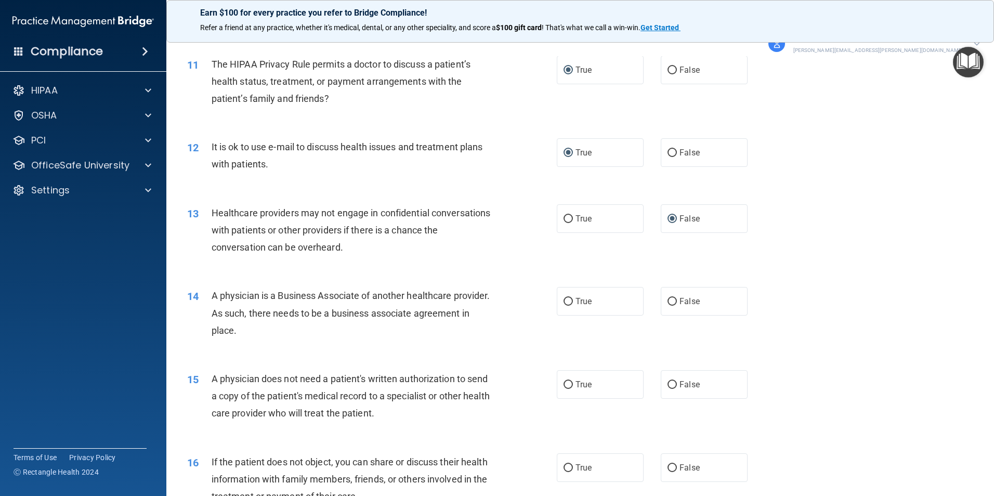
scroll to position [832, 0]
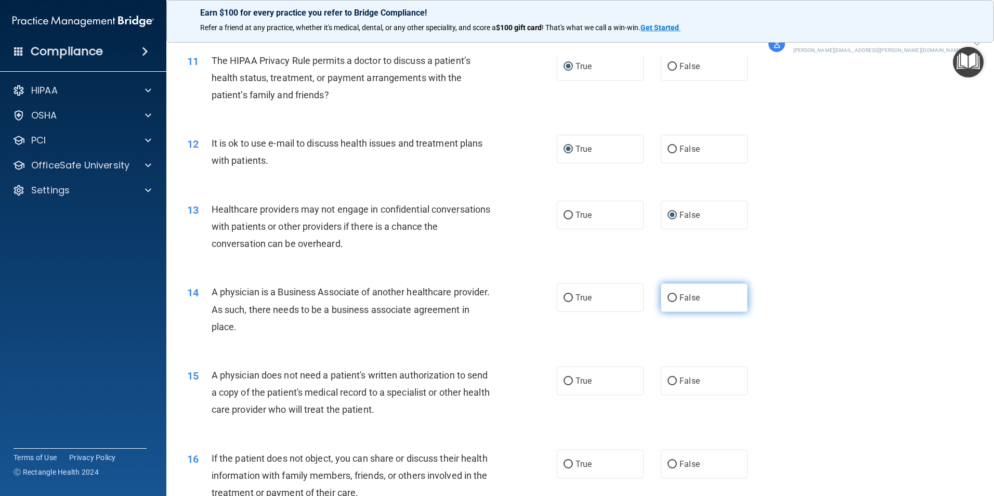
click at [674, 299] on label "False" at bounding box center [704, 297] width 87 height 29
click at [674, 299] on input "False" at bounding box center [671, 298] width 9 height 8
radio input "true"
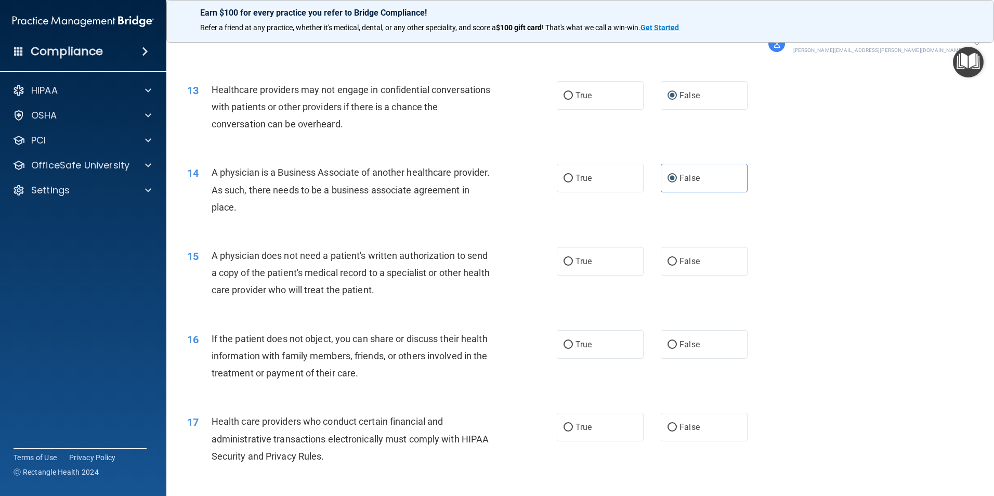
scroll to position [988, 0]
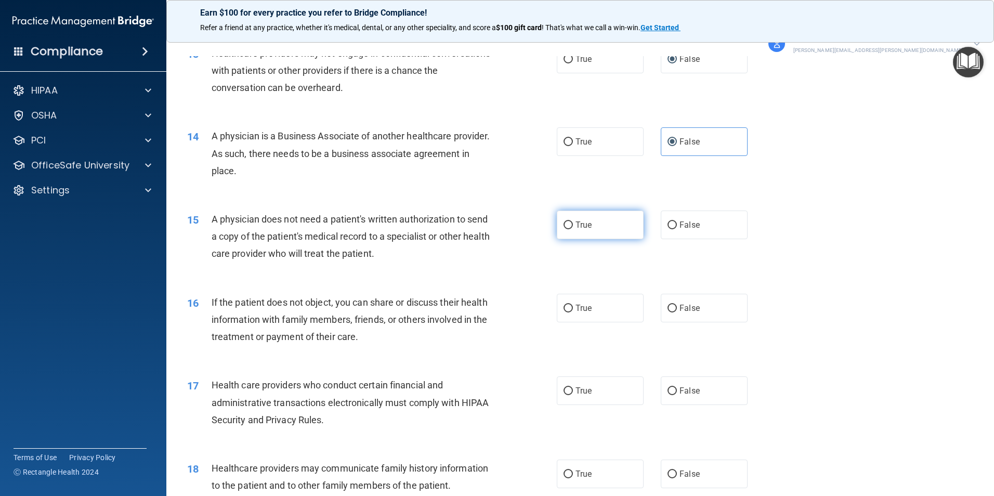
click at [564, 227] on input "True" at bounding box center [567, 225] width 9 height 8
radio input "true"
click at [568, 307] on input "True" at bounding box center [567, 309] width 9 height 8
radio input "true"
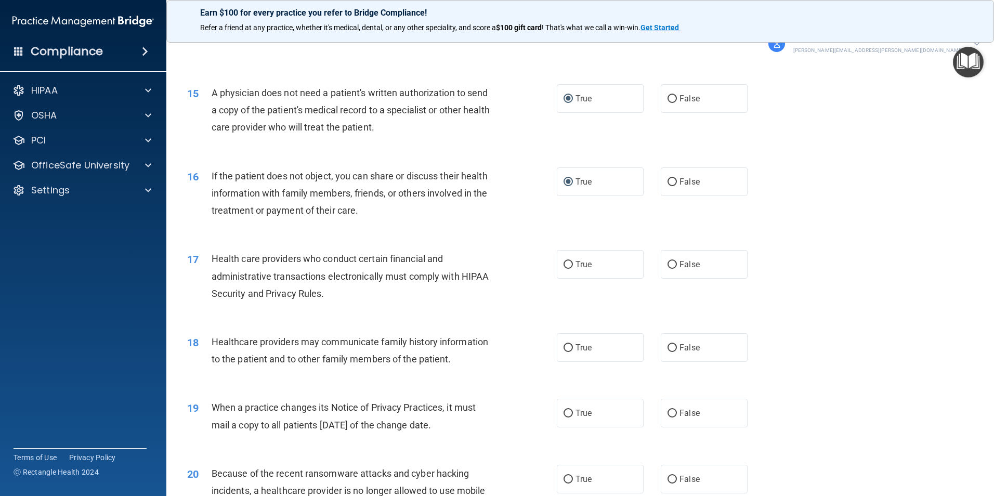
scroll to position [1143, 0]
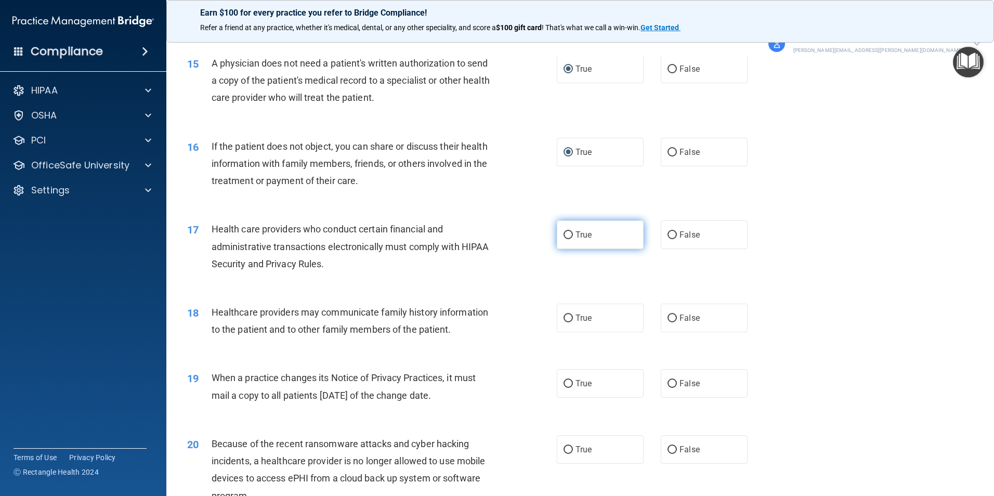
click at [575, 233] on span "True" at bounding box center [583, 235] width 16 height 10
click at [573, 233] on input "True" at bounding box center [567, 235] width 9 height 8
radio input "true"
click at [667, 318] on input "False" at bounding box center [671, 318] width 9 height 8
radio input "true"
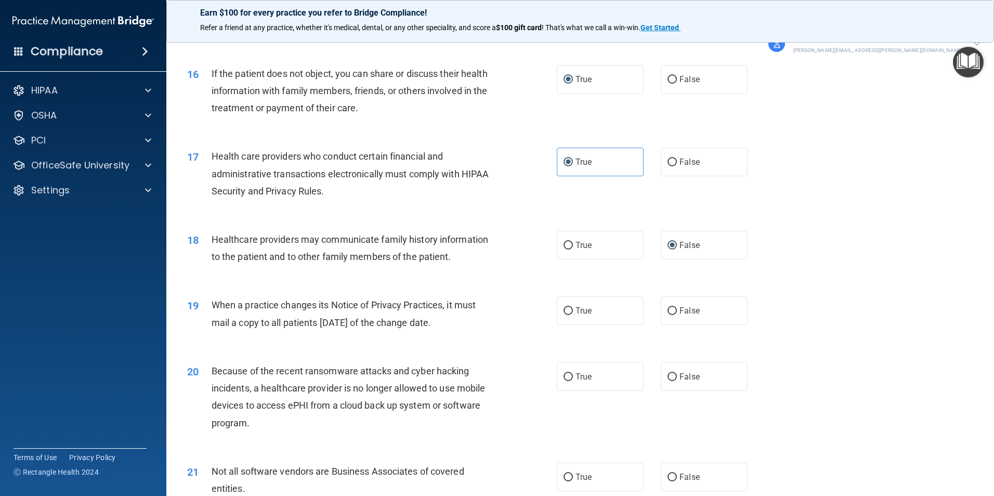
scroll to position [1247, 0]
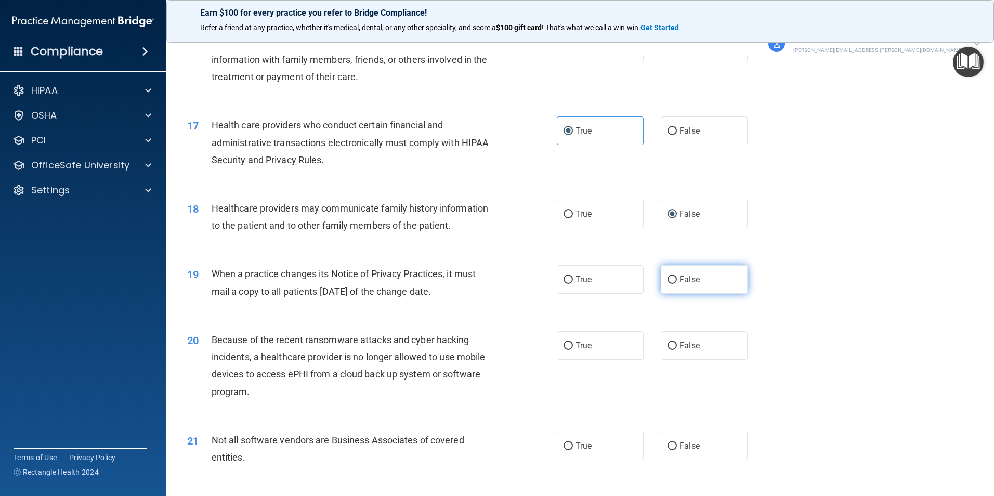
click at [667, 281] on input "False" at bounding box center [671, 280] width 9 height 8
radio input "true"
click at [667, 347] on input "False" at bounding box center [671, 346] width 9 height 8
radio input "true"
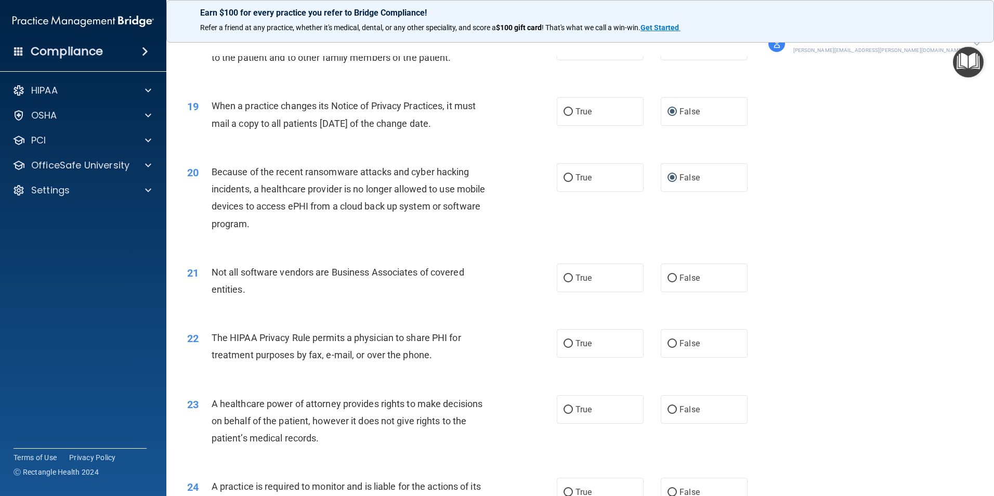
scroll to position [1455, 0]
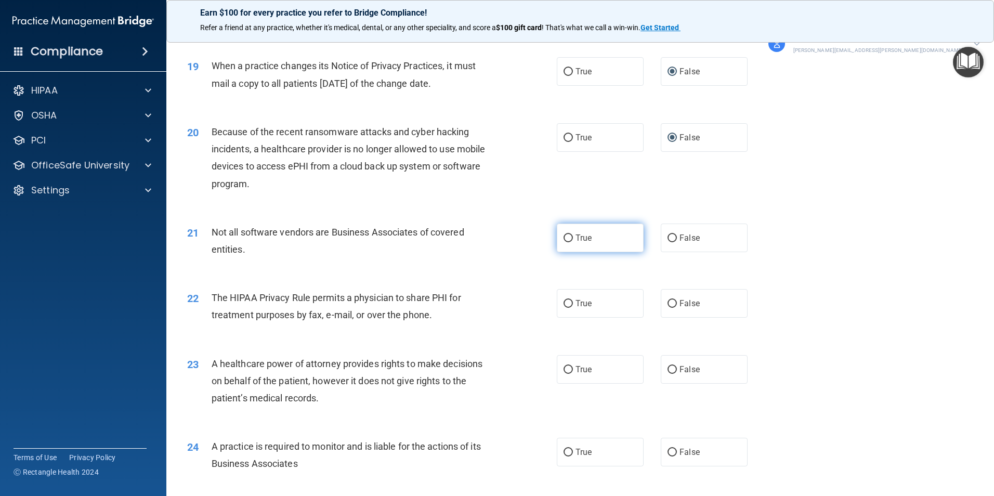
click at [608, 239] on label "True" at bounding box center [600, 237] width 87 height 29
click at [573, 239] on input "True" at bounding box center [567, 238] width 9 height 8
radio input "true"
click at [575, 312] on label "True" at bounding box center [600, 303] width 87 height 29
click at [573, 308] on input "True" at bounding box center [567, 304] width 9 height 8
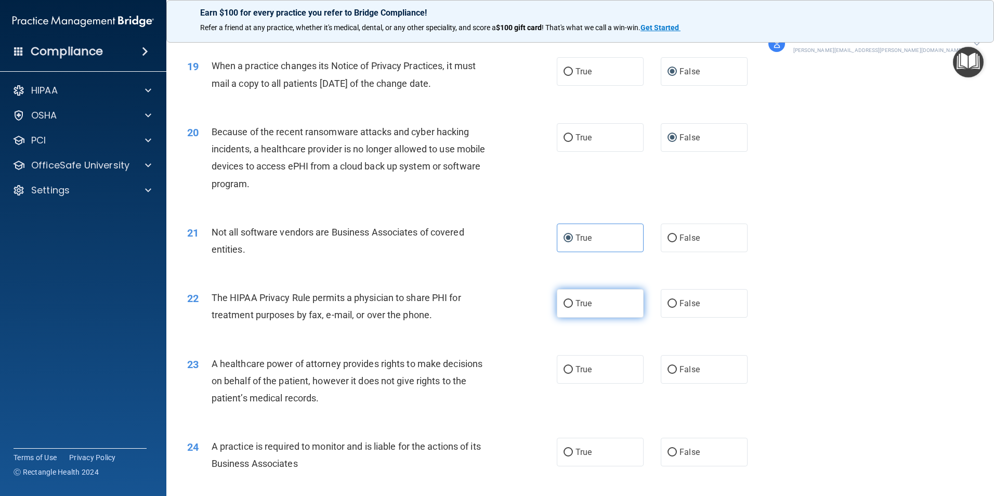
radio input "true"
click at [667, 373] on input "False" at bounding box center [671, 370] width 9 height 8
radio input "true"
click at [667, 449] on input "False" at bounding box center [671, 453] width 9 height 8
radio input "true"
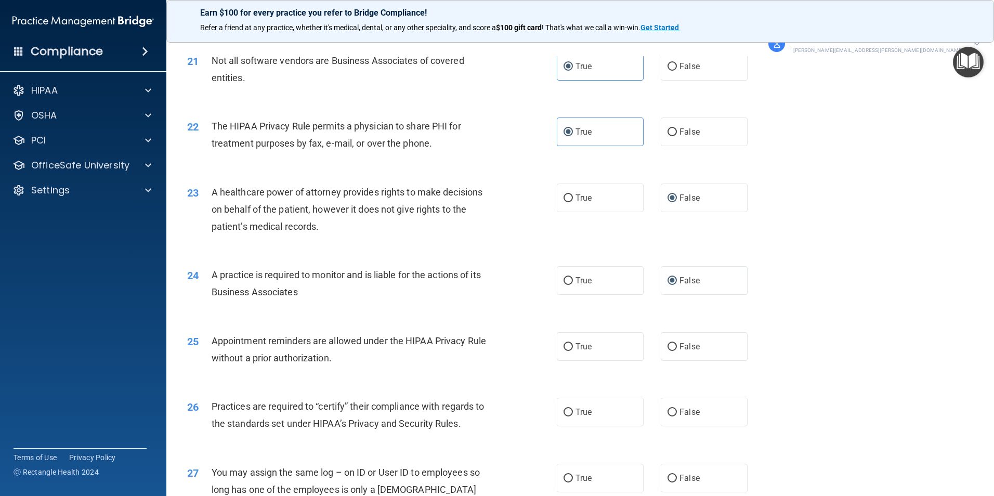
scroll to position [1663, 0]
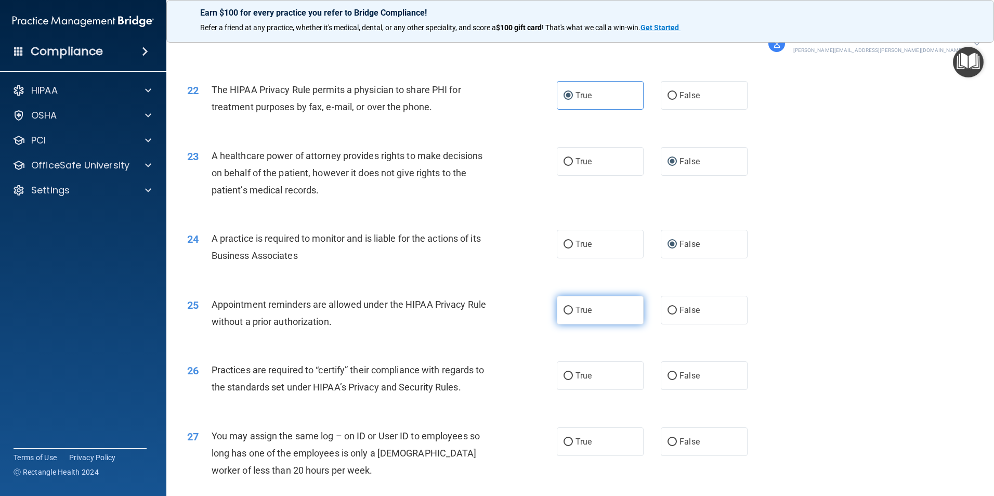
click at [566, 311] on input "True" at bounding box center [567, 311] width 9 height 8
radio input "true"
click at [682, 372] on span "False" at bounding box center [689, 376] width 20 height 10
click at [677, 372] on input "False" at bounding box center [671, 376] width 9 height 8
radio input "true"
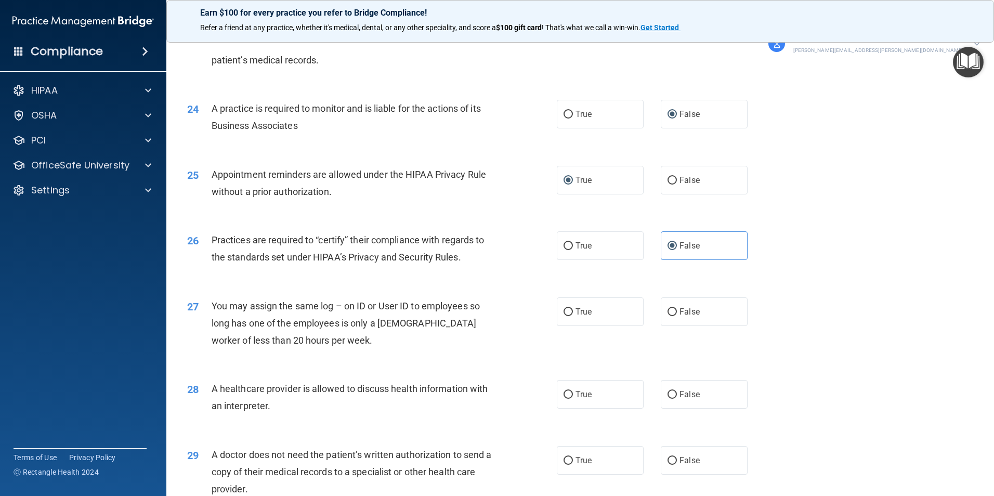
scroll to position [1819, 0]
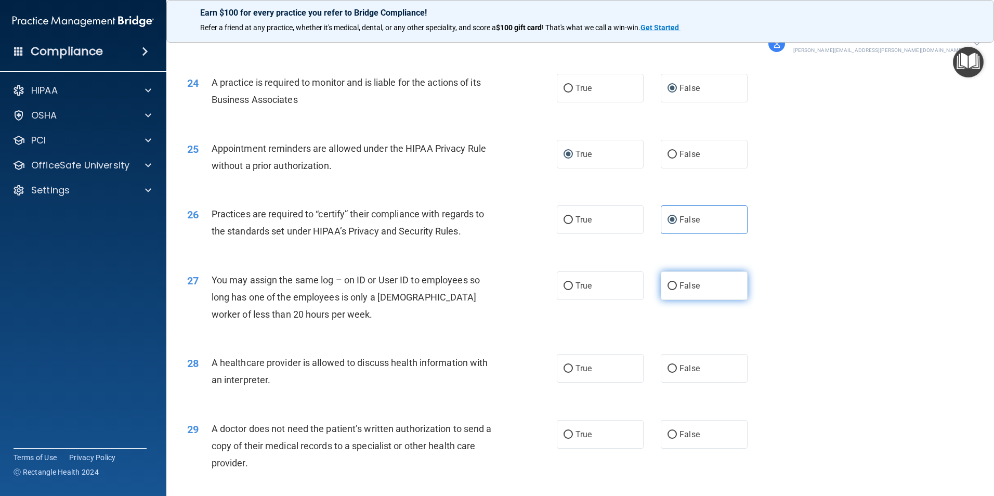
click at [680, 295] on label "False" at bounding box center [704, 285] width 87 height 29
click at [677, 290] on input "False" at bounding box center [671, 286] width 9 height 8
radio input "true"
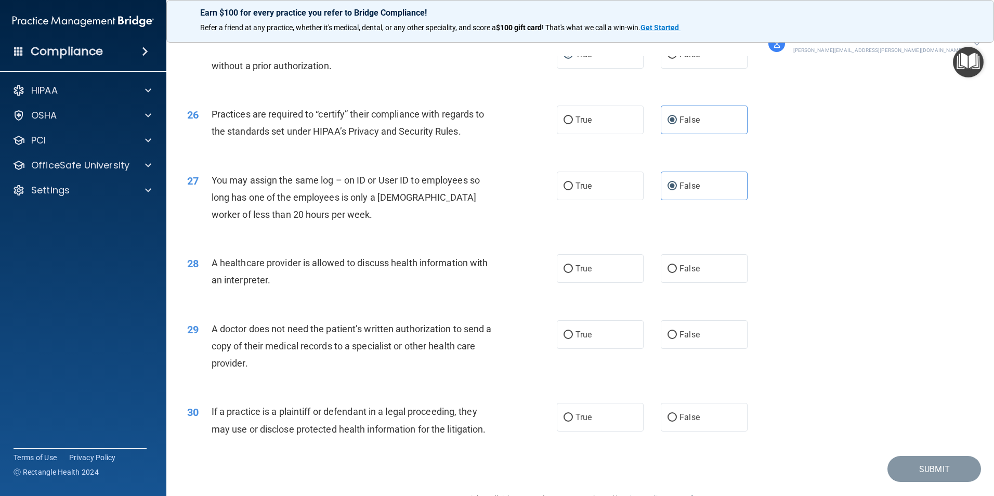
scroll to position [1946, 0]
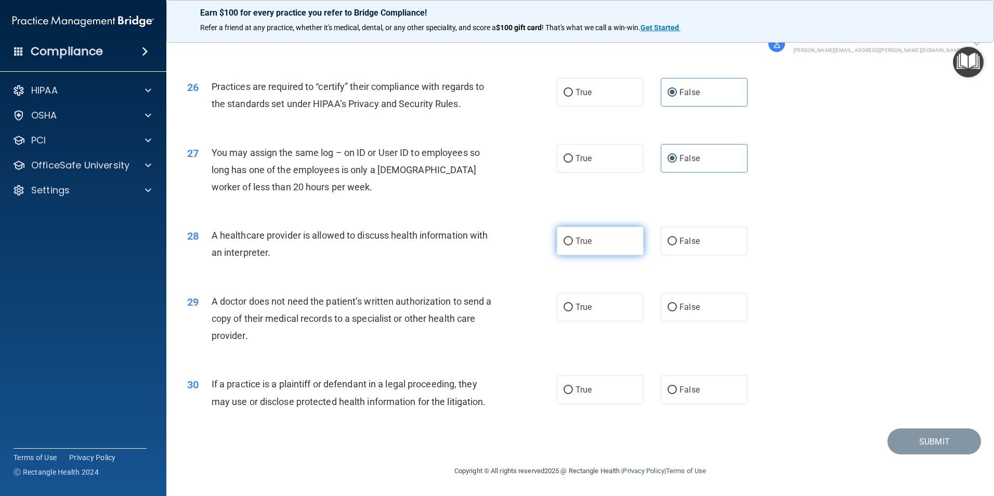
click at [566, 241] on input "True" at bounding box center [567, 242] width 9 height 8
radio input "true"
click at [563, 306] on input "True" at bounding box center [567, 308] width 9 height 8
radio input "true"
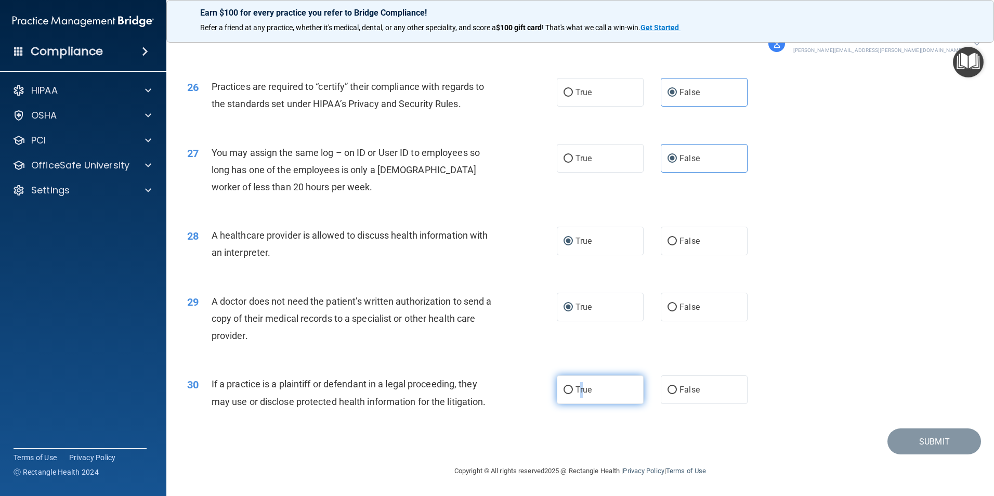
click at [577, 388] on span "True" at bounding box center [583, 390] width 16 height 10
drag, startPoint x: 577, startPoint y: 388, endPoint x: 564, endPoint y: 389, distance: 13.5
click at [564, 389] on input "True" at bounding box center [567, 390] width 9 height 8
radio input "true"
click at [933, 445] on button "Submit" at bounding box center [934, 441] width 94 height 27
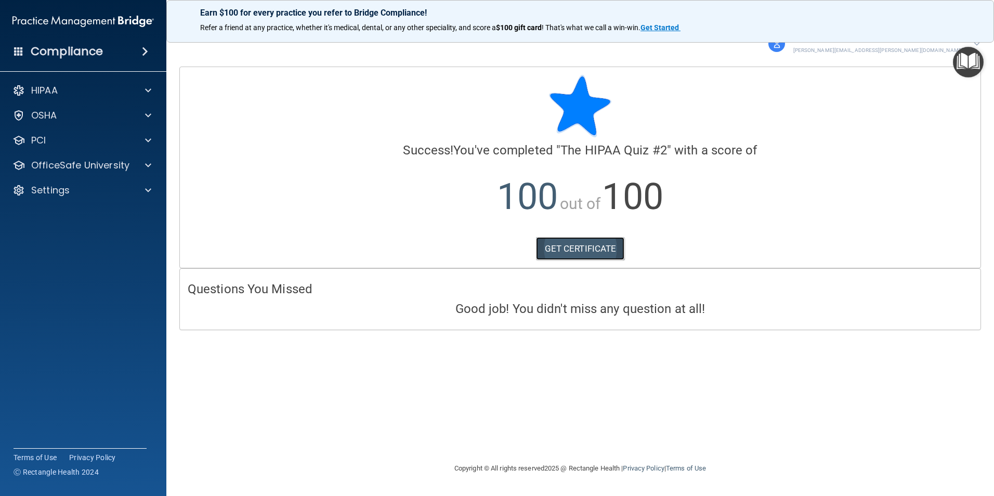
click at [601, 257] on link "GET CERTIFICATE" at bounding box center [580, 248] width 89 height 23
click at [54, 92] on p "HIPAA" at bounding box center [44, 90] width 27 height 12
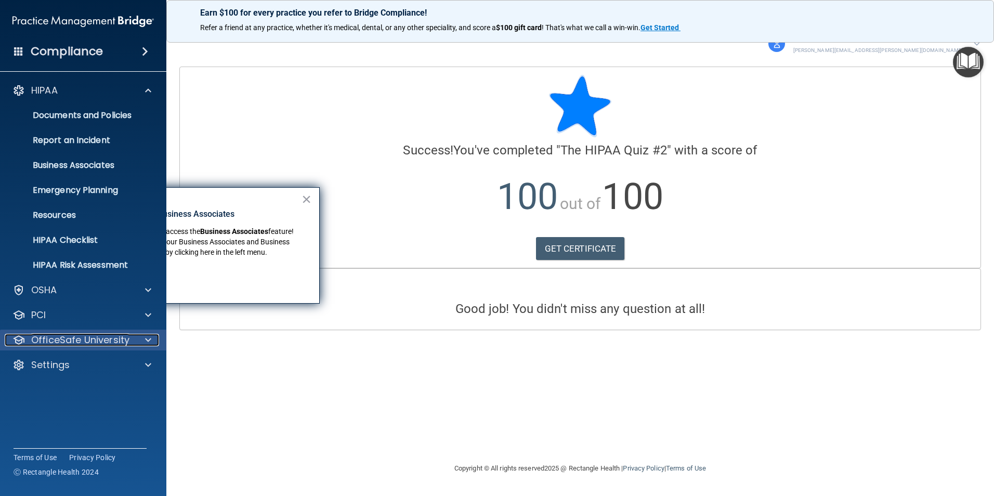
click at [38, 339] on p "OfficeSafe University" at bounding box center [80, 340] width 98 height 12
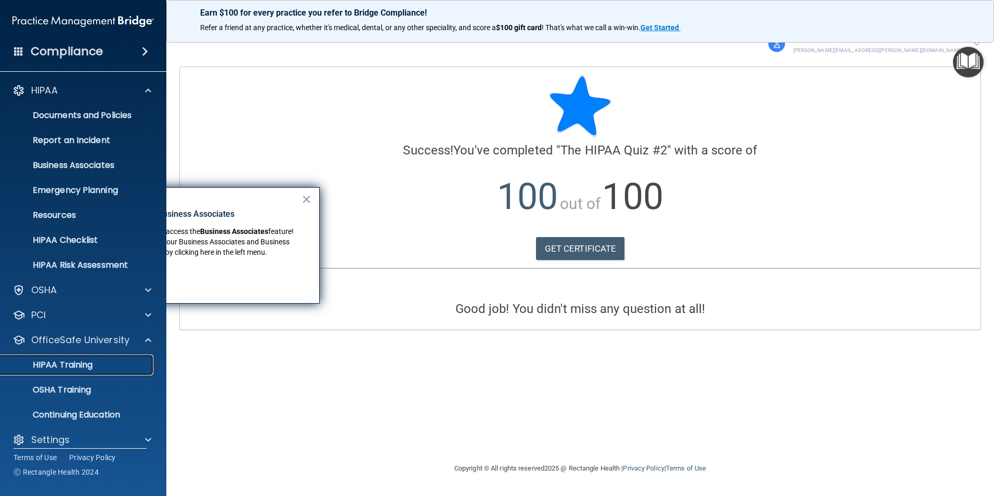
click at [43, 360] on p "HIPAA Training" at bounding box center [50, 365] width 86 height 10
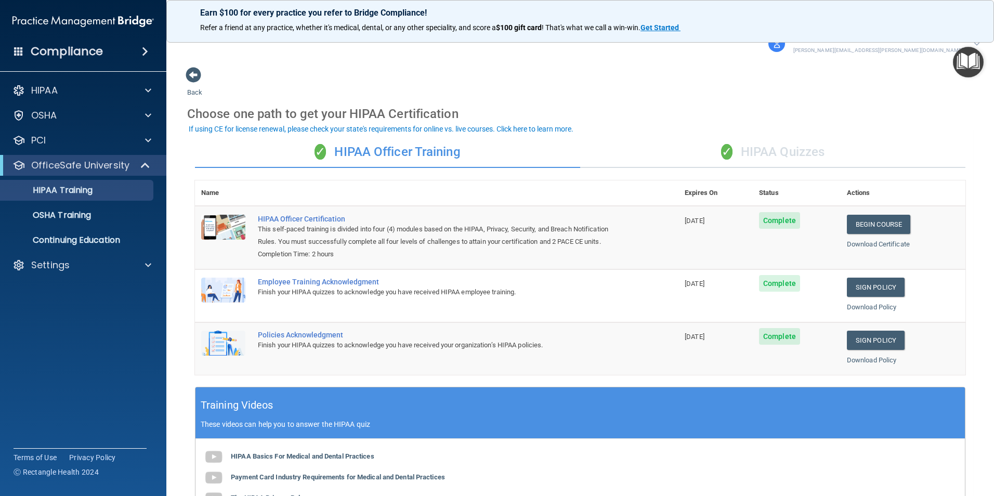
click at [773, 152] on div "✓ HIPAA Quizzes" at bounding box center [772, 152] width 385 height 31
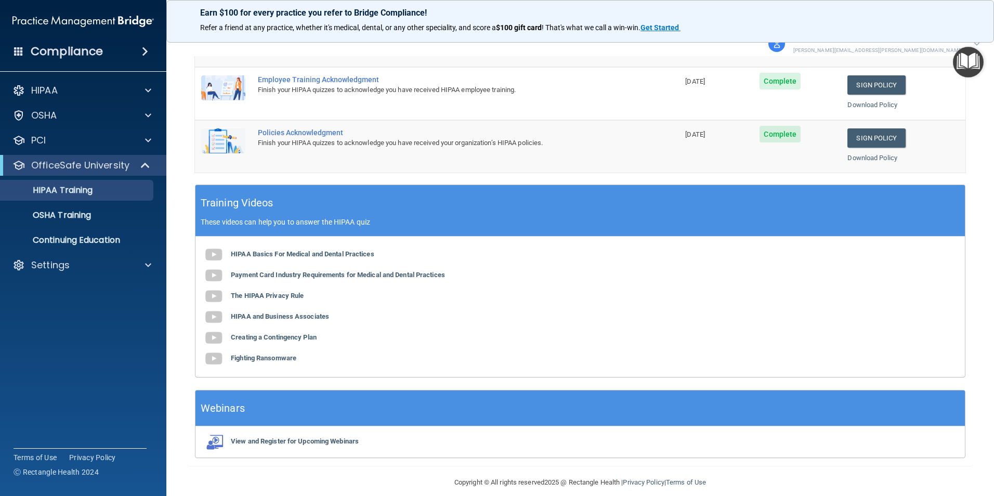
scroll to position [310, 0]
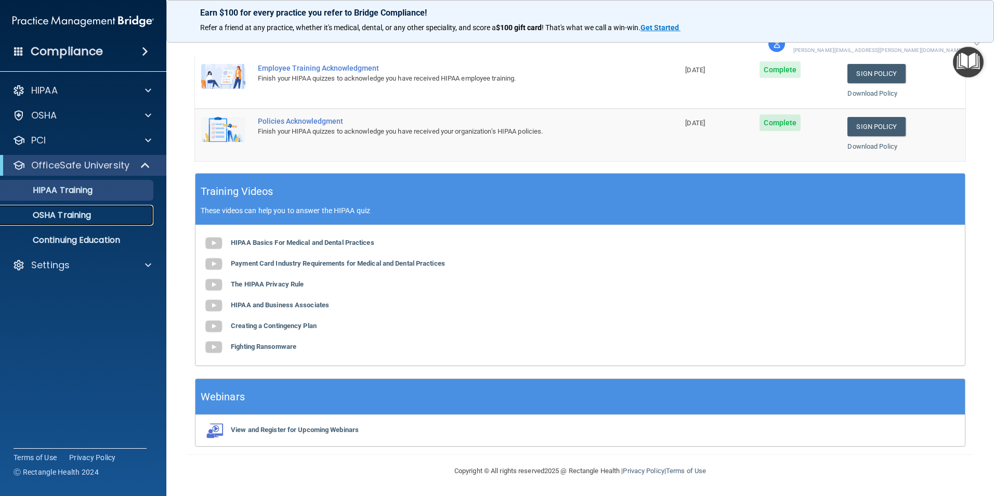
click at [50, 216] on p "OSHA Training" at bounding box center [49, 215] width 84 height 10
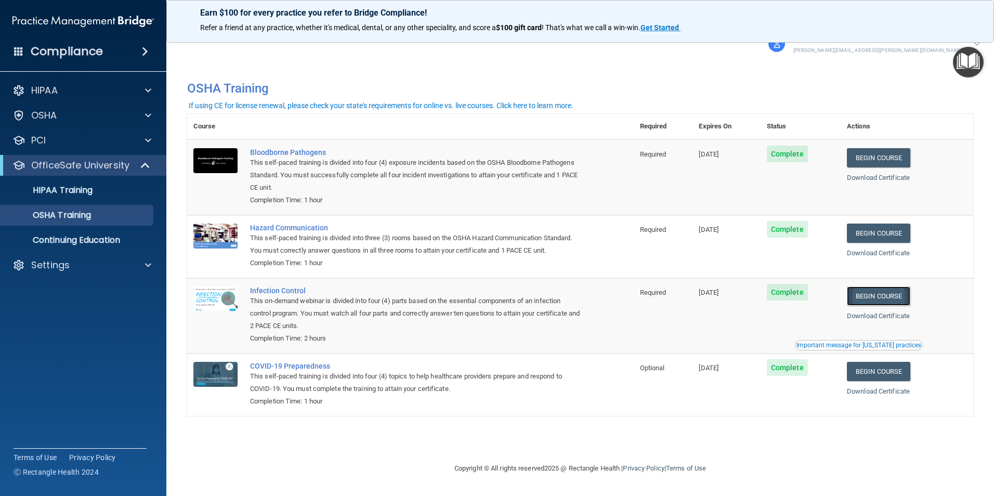
click at [891, 303] on link "Begin Course" at bounding box center [878, 295] width 63 height 19
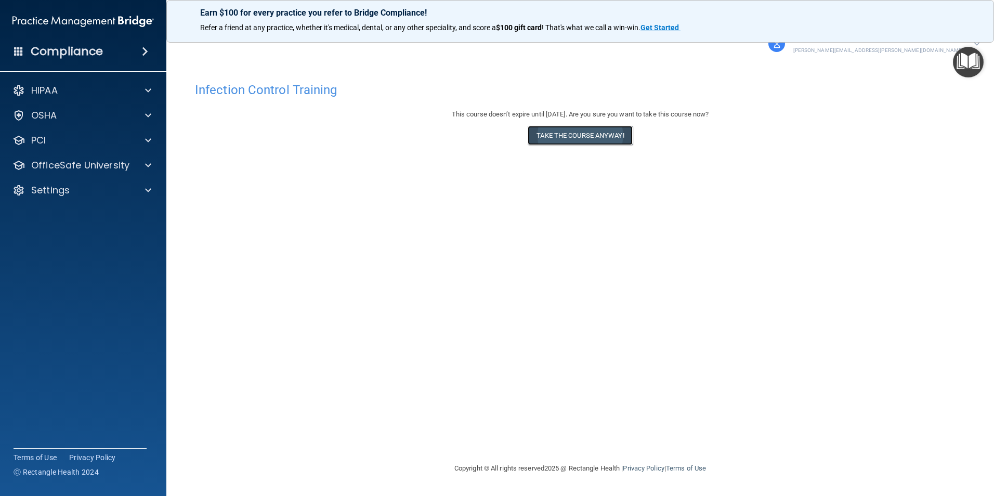
click at [591, 131] on button "Take the course anyway!" at bounding box center [580, 135] width 104 height 19
